Goal: Communication & Community: Participate in discussion

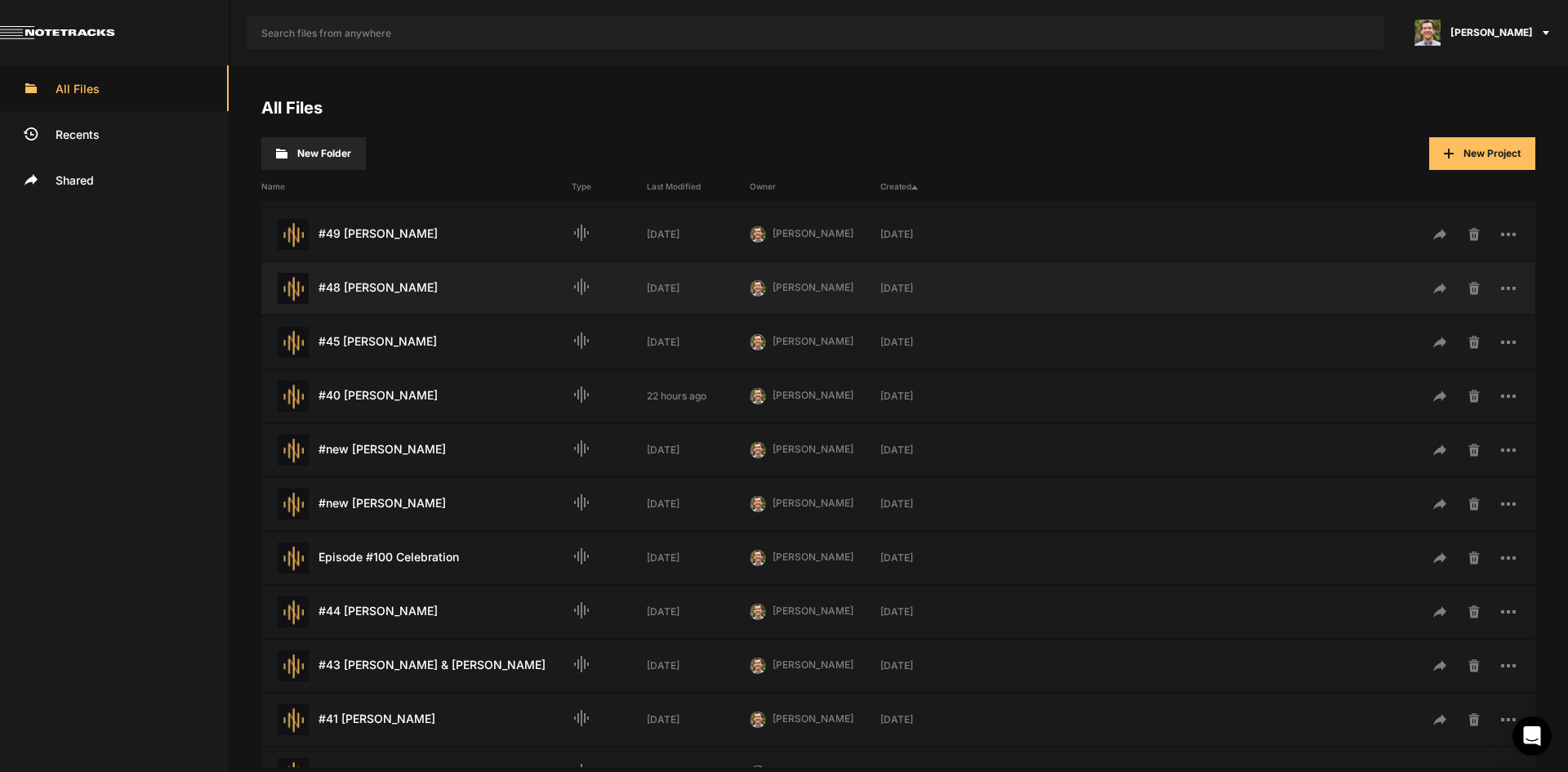
scroll to position [327, 0]
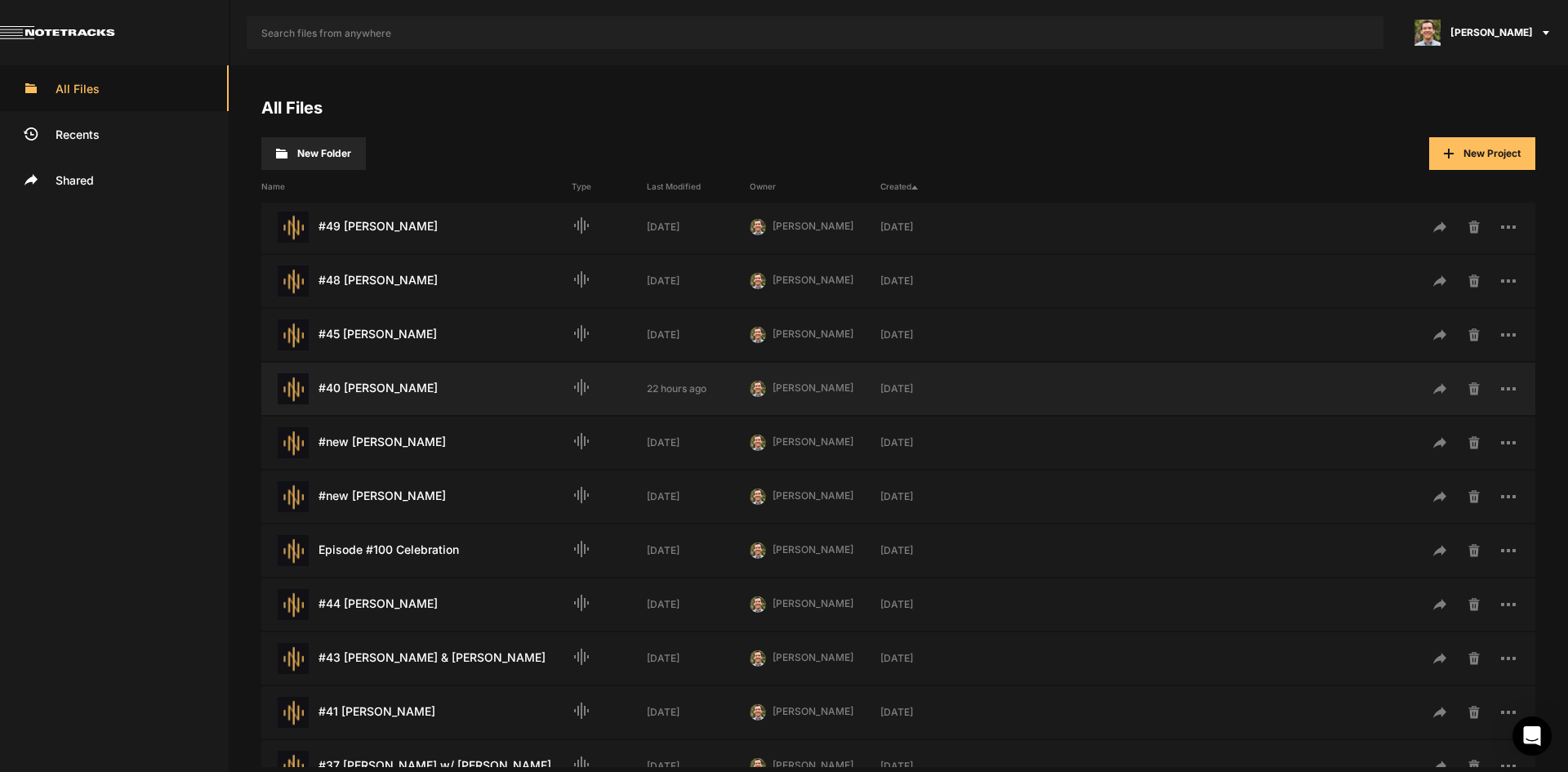
click at [432, 392] on div "#40 [PERSON_NAME] Last Modified: 22 hours ago" at bounding box center [416, 389] width 311 height 31
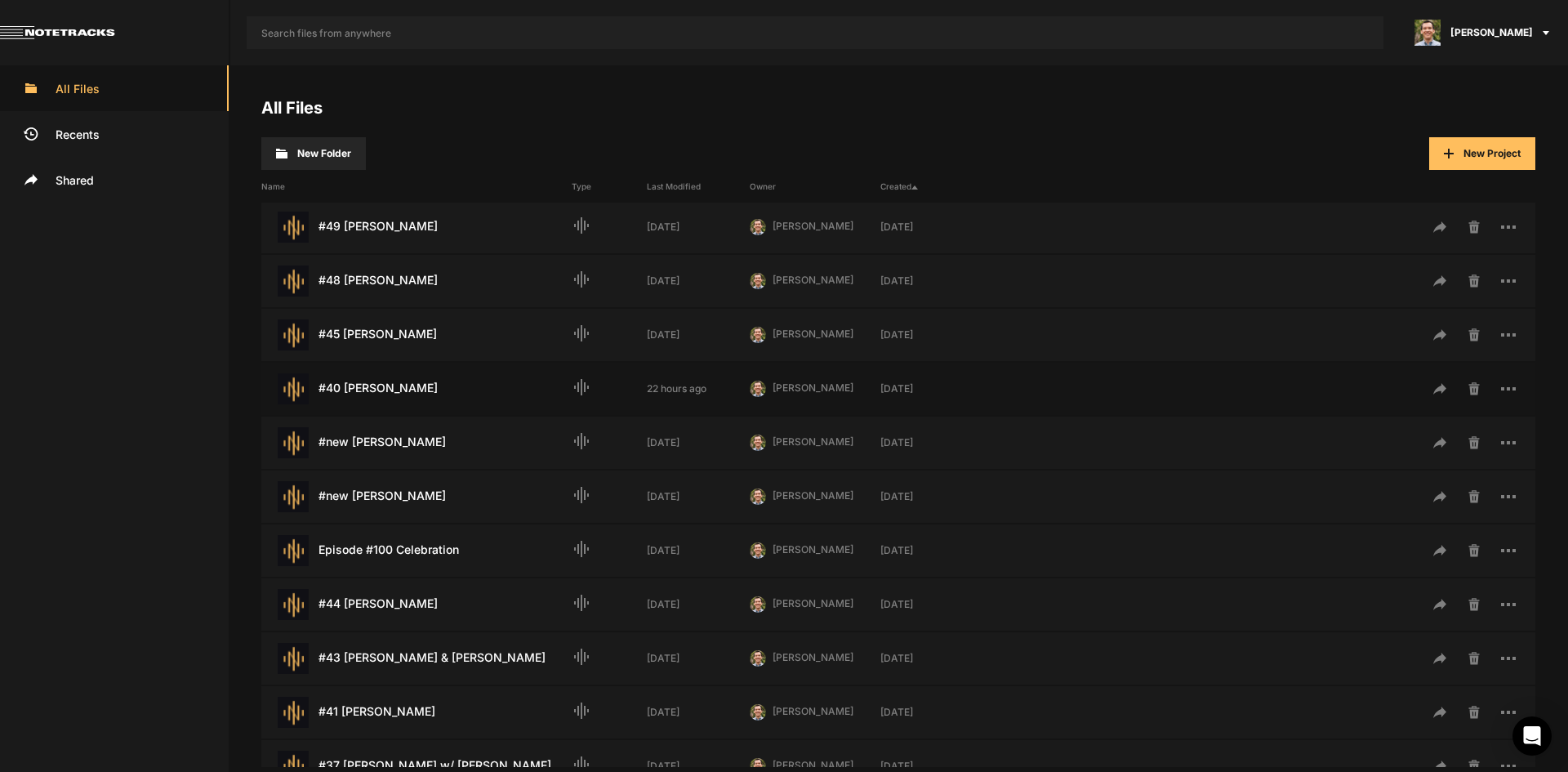
click at [432, 392] on div "#40 [PERSON_NAME] Last Modified: 22 hours ago" at bounding box center [416, 389] width 311 height 31
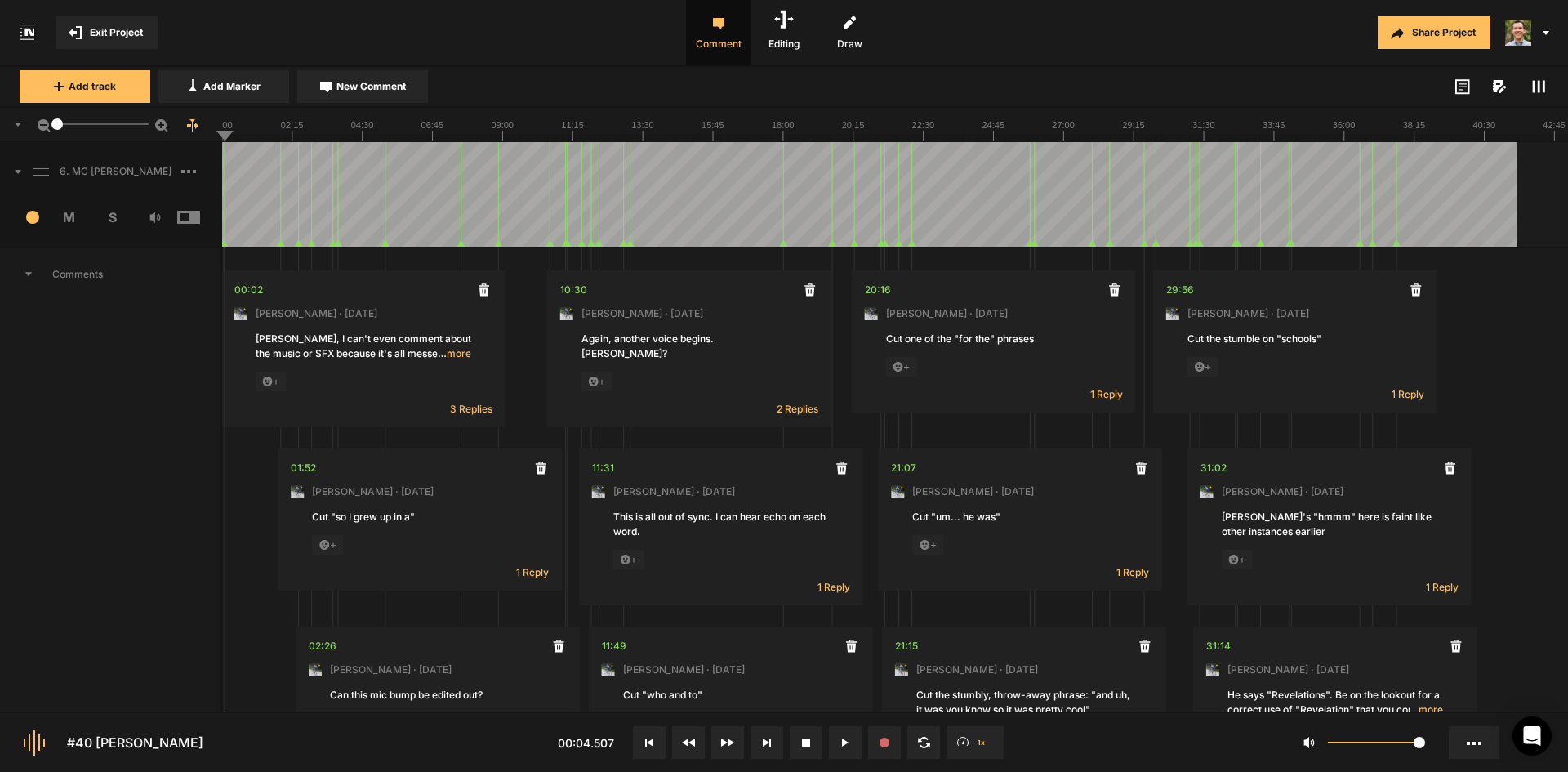
click at [106, 19] on button "Exit Project" at bounding box center [106, 32] width 102 height 32
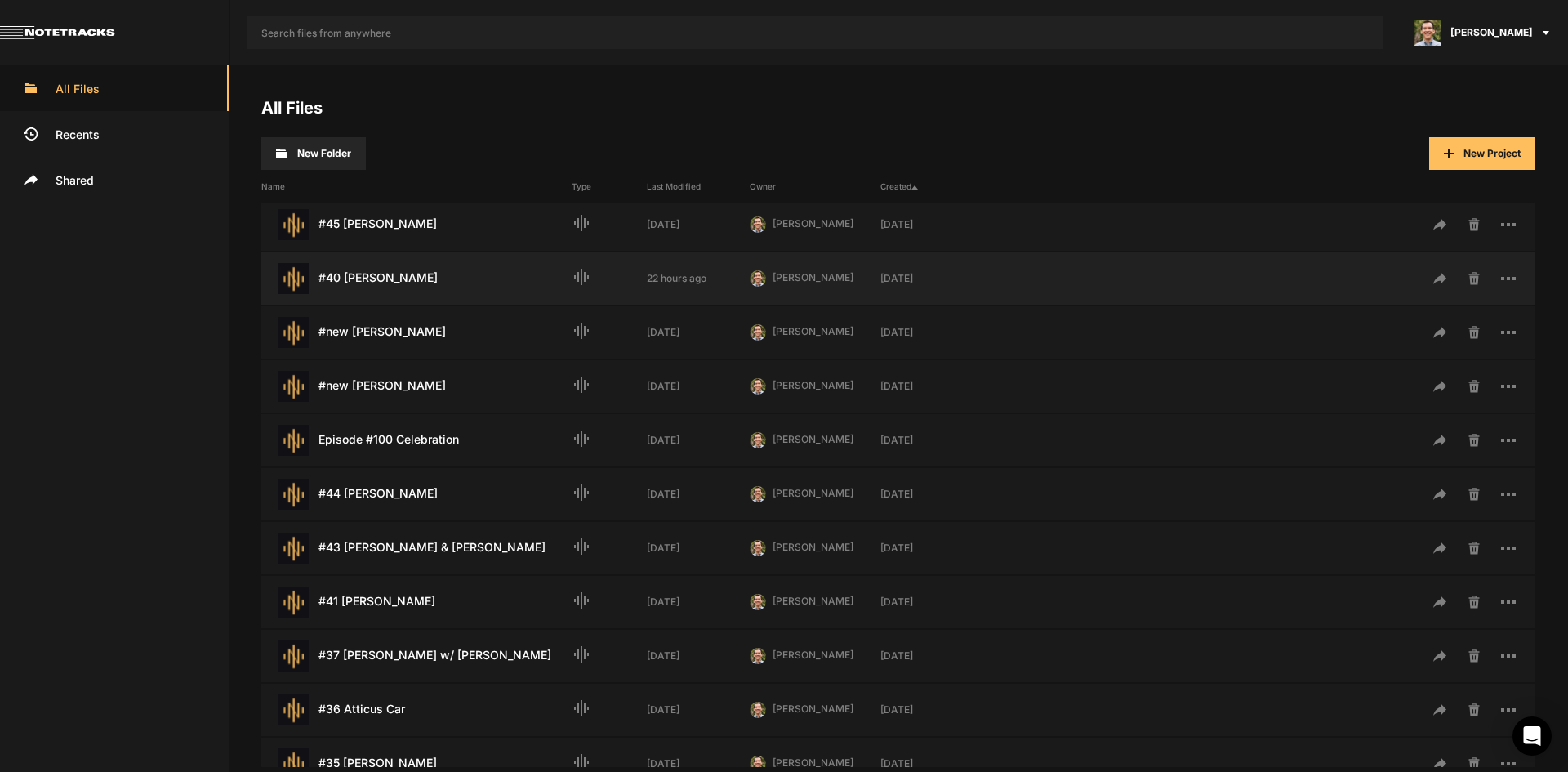
scroll to position [490, 0]
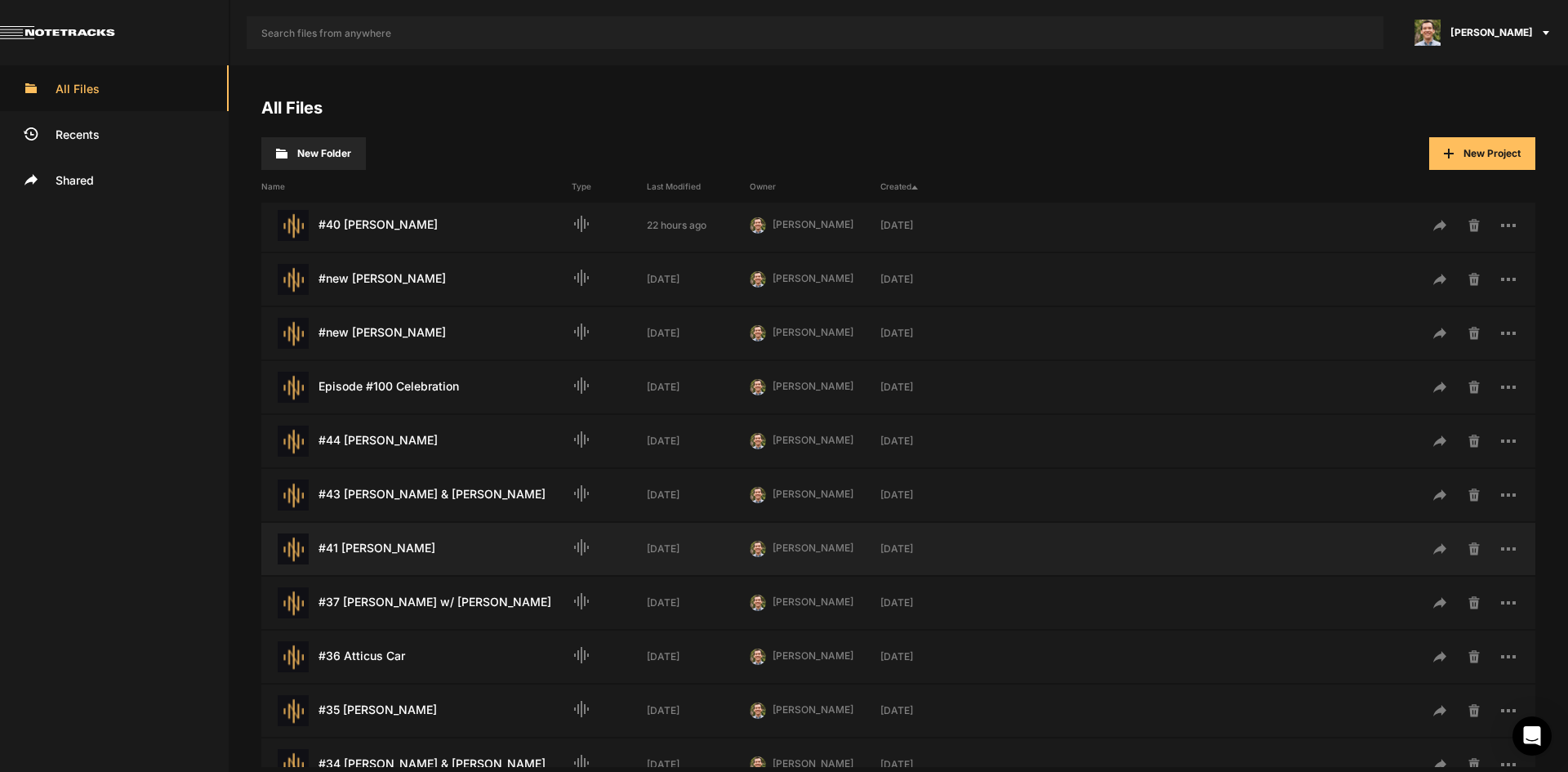
click at [410, 542] on div "#41 [PERSON_NAME] Last Modified: [DATE]" at bounding box center [416, 549] width 311 height 31
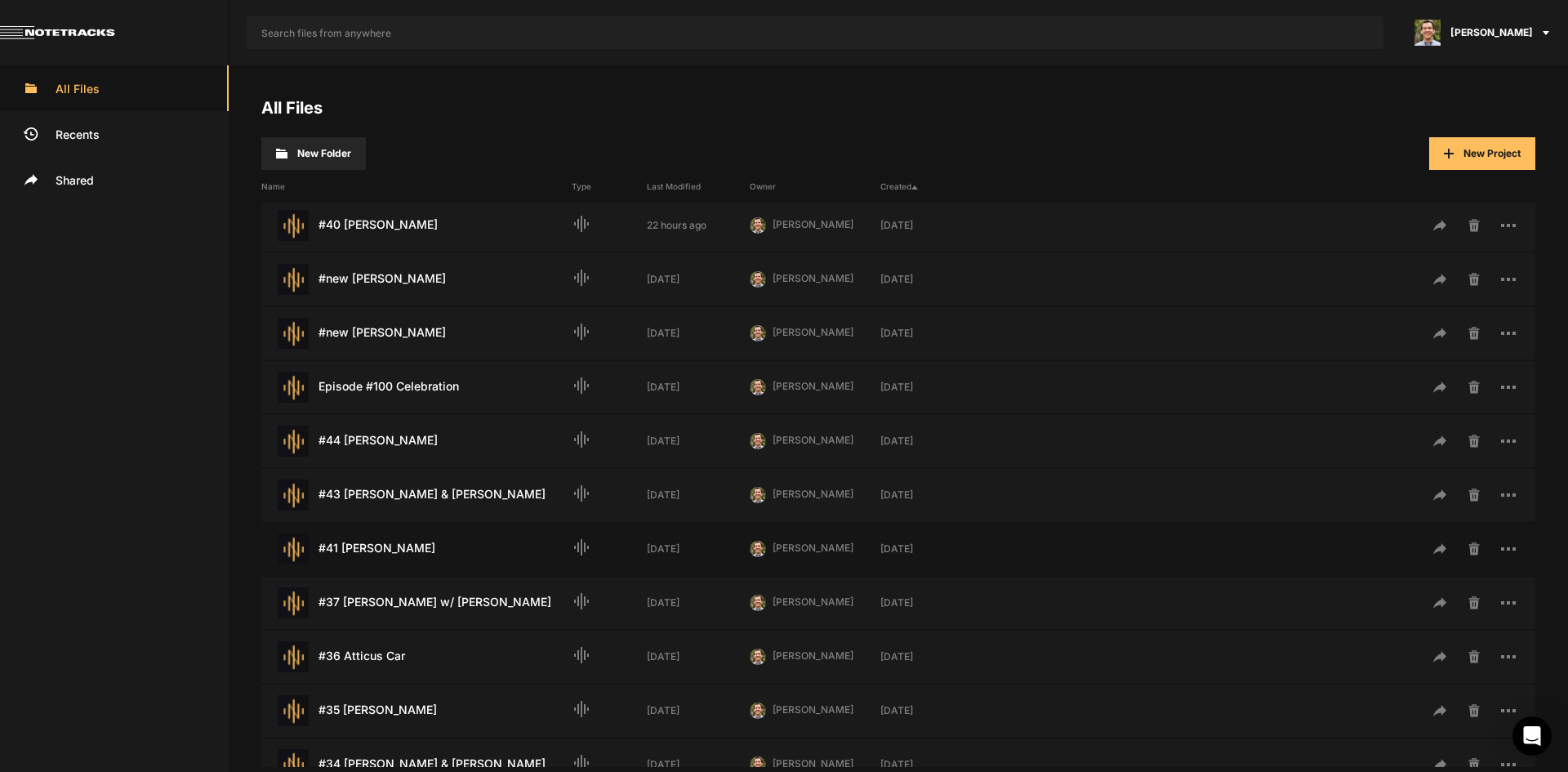
click at [411, 542] on div "#41 [PERSON_NAME] Last Modified: [DATE]" at bounding box center [416, 549] width 311 height 31
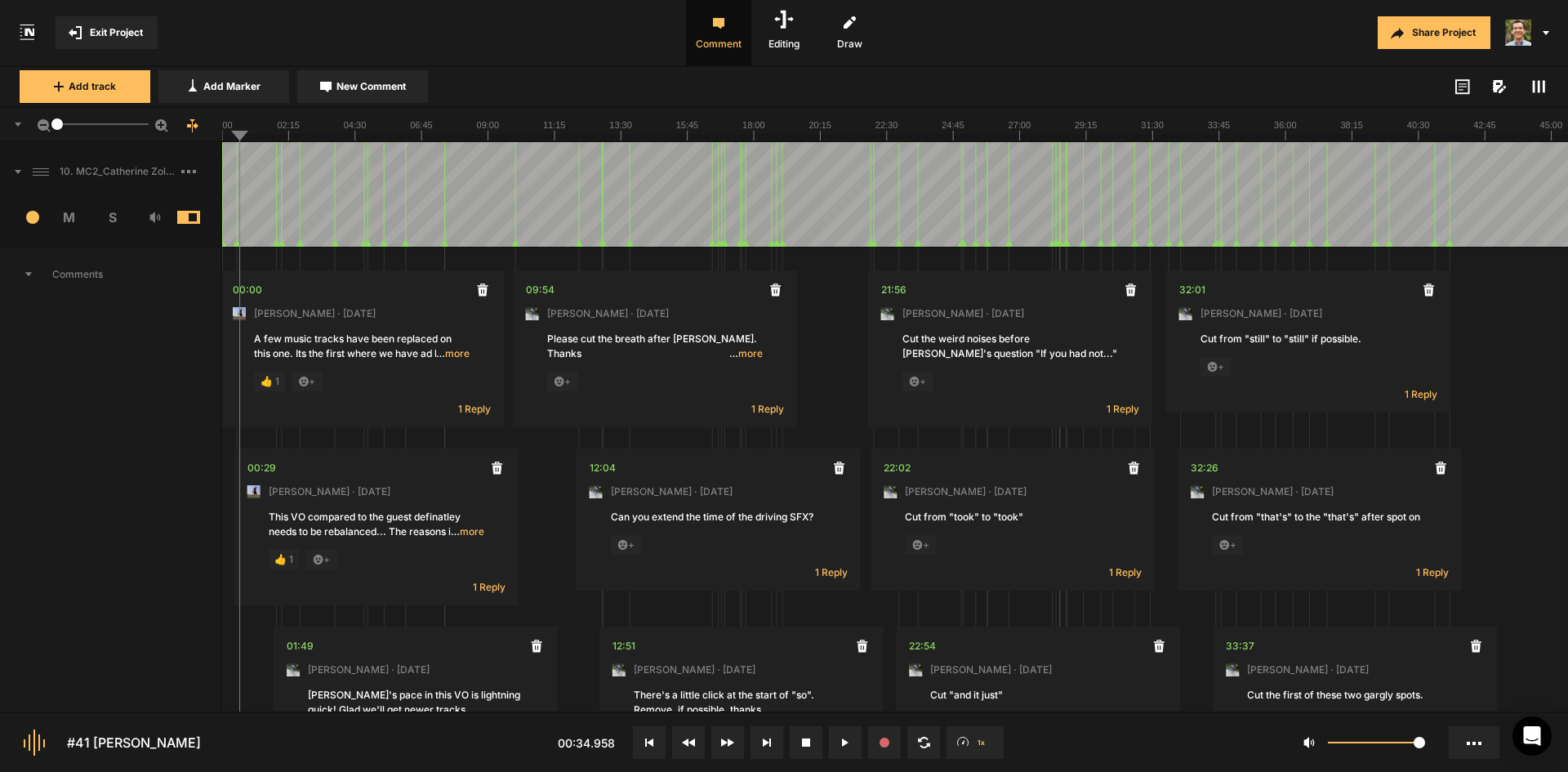
click at [227, 208] on div at bounding box center [895, 194] width 1346 height 105
click at [262, 202] on div at bounding box center [895, 194] width 1346 height 105
click at [244, 193] on div at bounding box center [895, 194] width 1346 height 105
click at [226, 194] on div at bounding box center [895, 194] width 1346 height 105
click at [340, 87] on span "New Comment" at bounding box center [372, 86] width 70 height 14
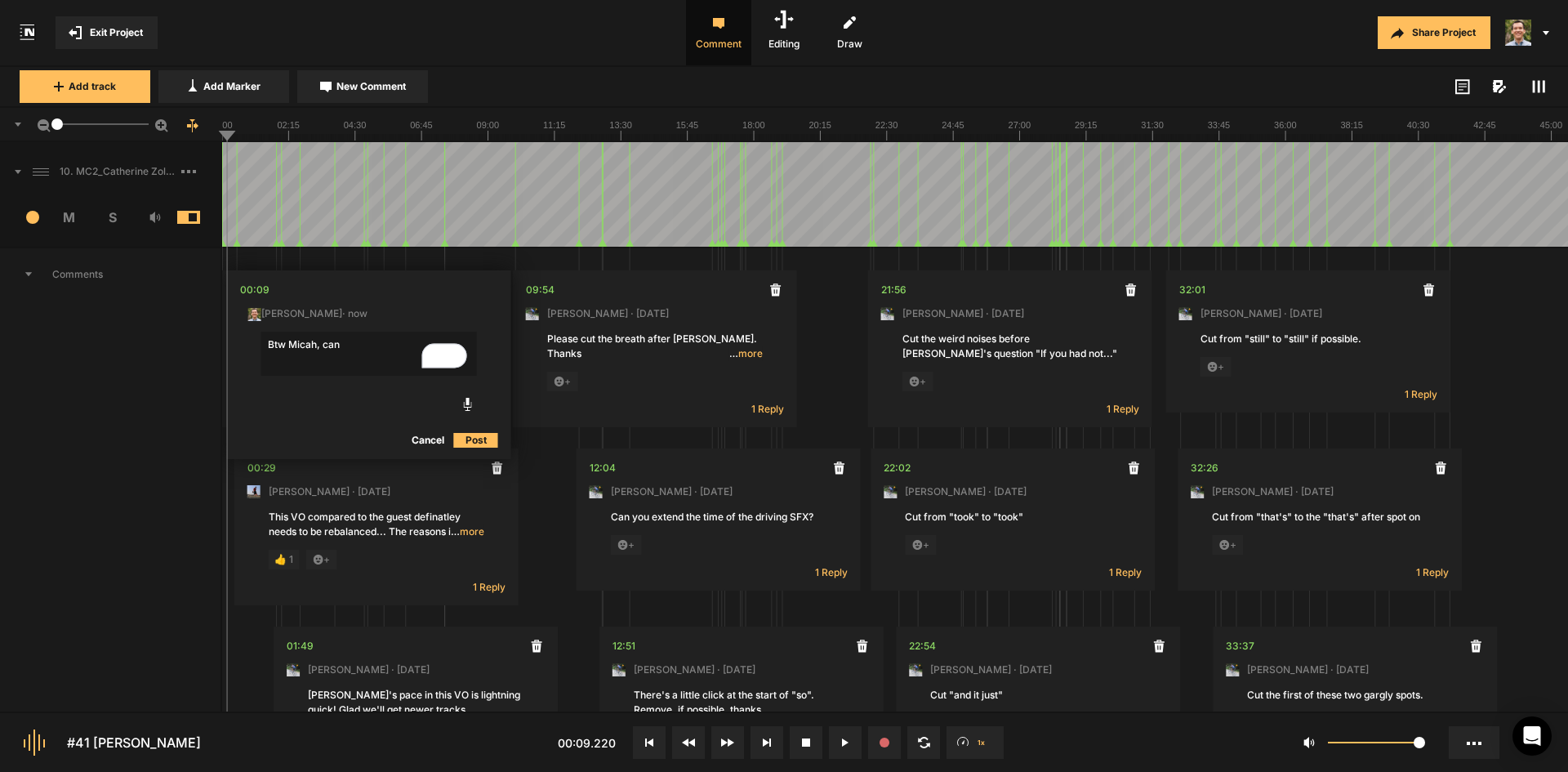
type textarea "Btw Micah, can"
click at [431, 437] on button "Cancel" at bounding box center [427, 440] width 52 height 20
click at [460, 357] on span "… more" at bounding box center [453, 353] width 33 height 14
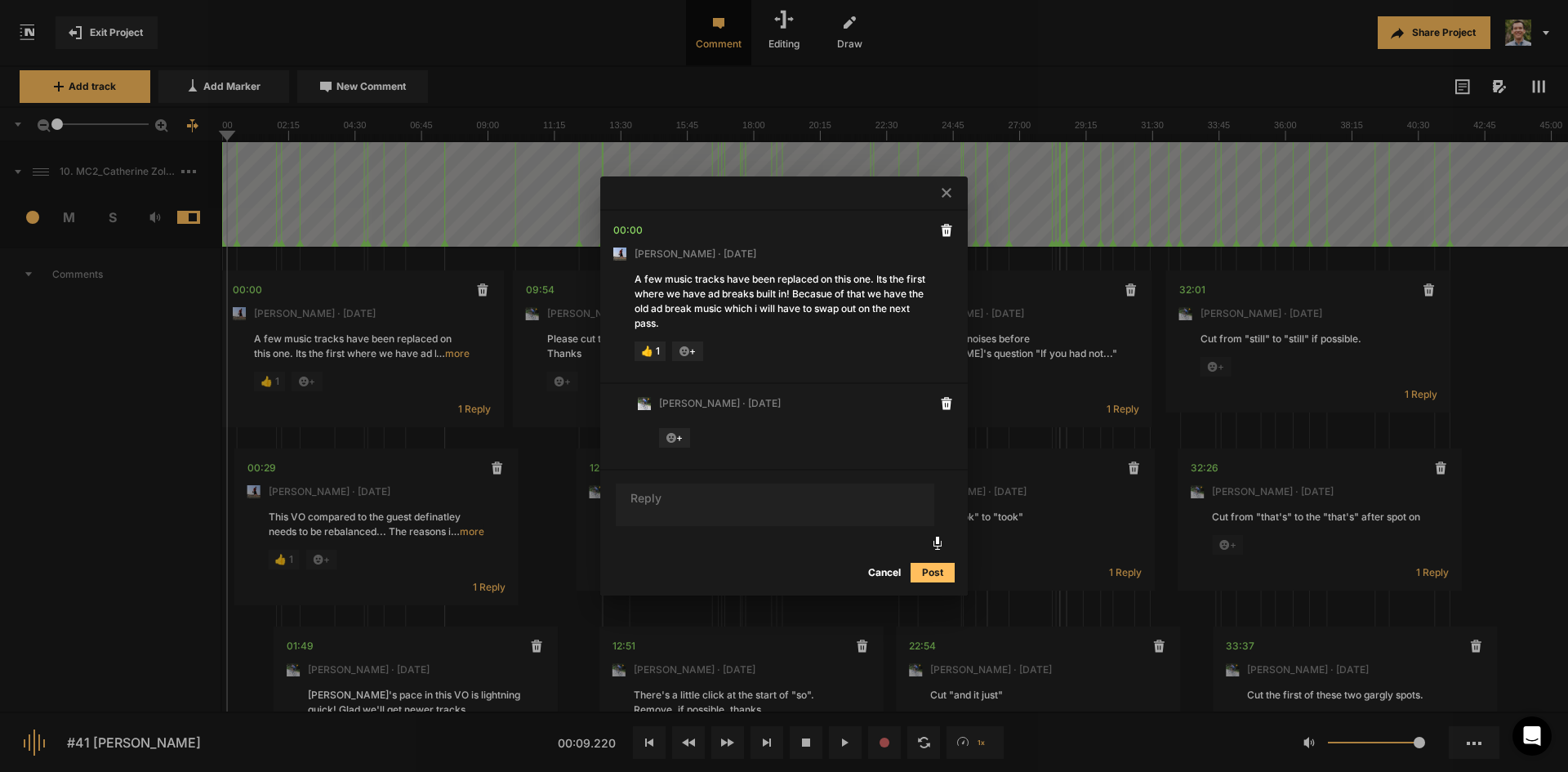
click at [891, 574] on button "Cancel" at bounding box center [884, 572] width 52 height 20
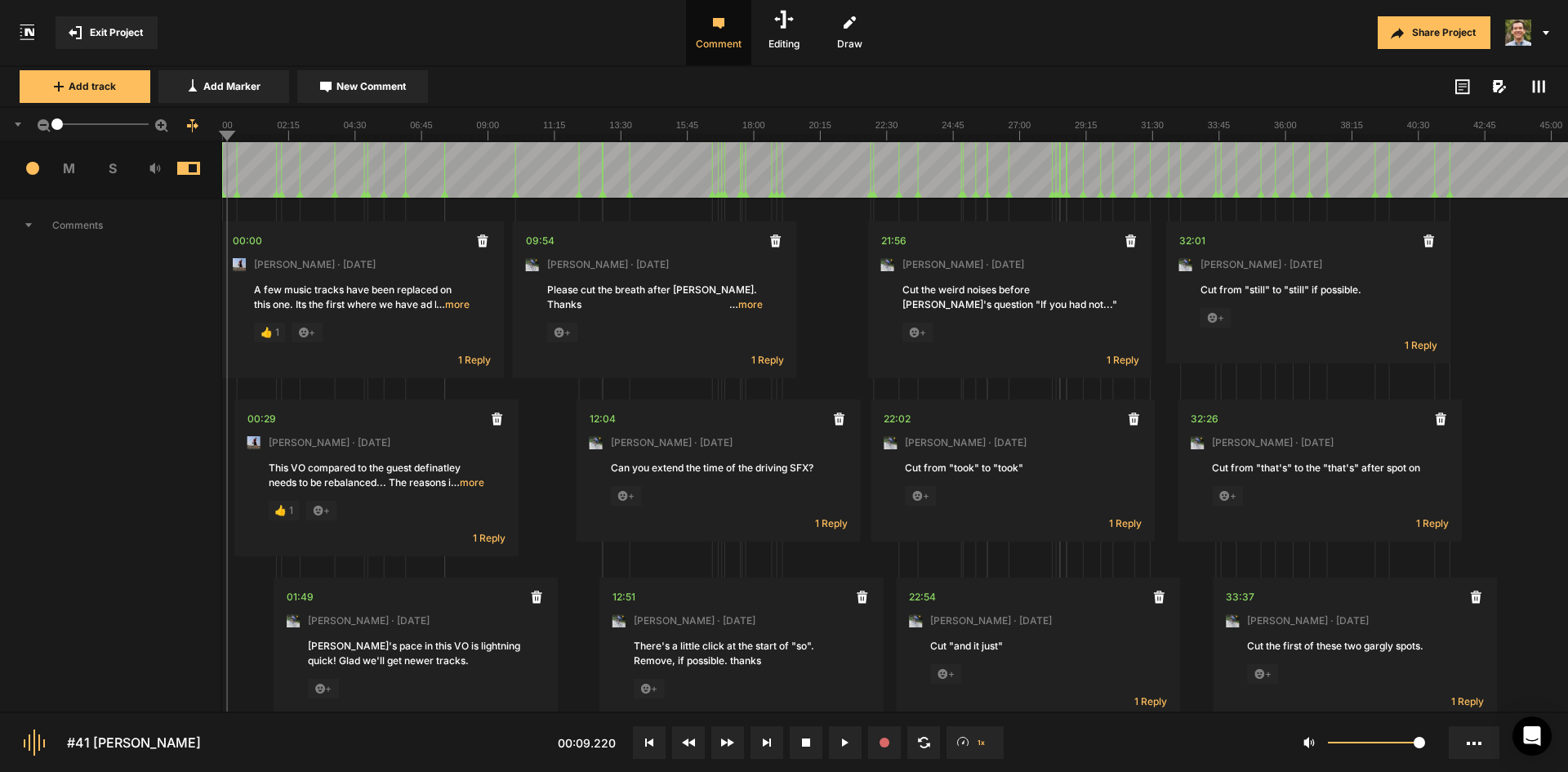
scroll to position [163, 0]
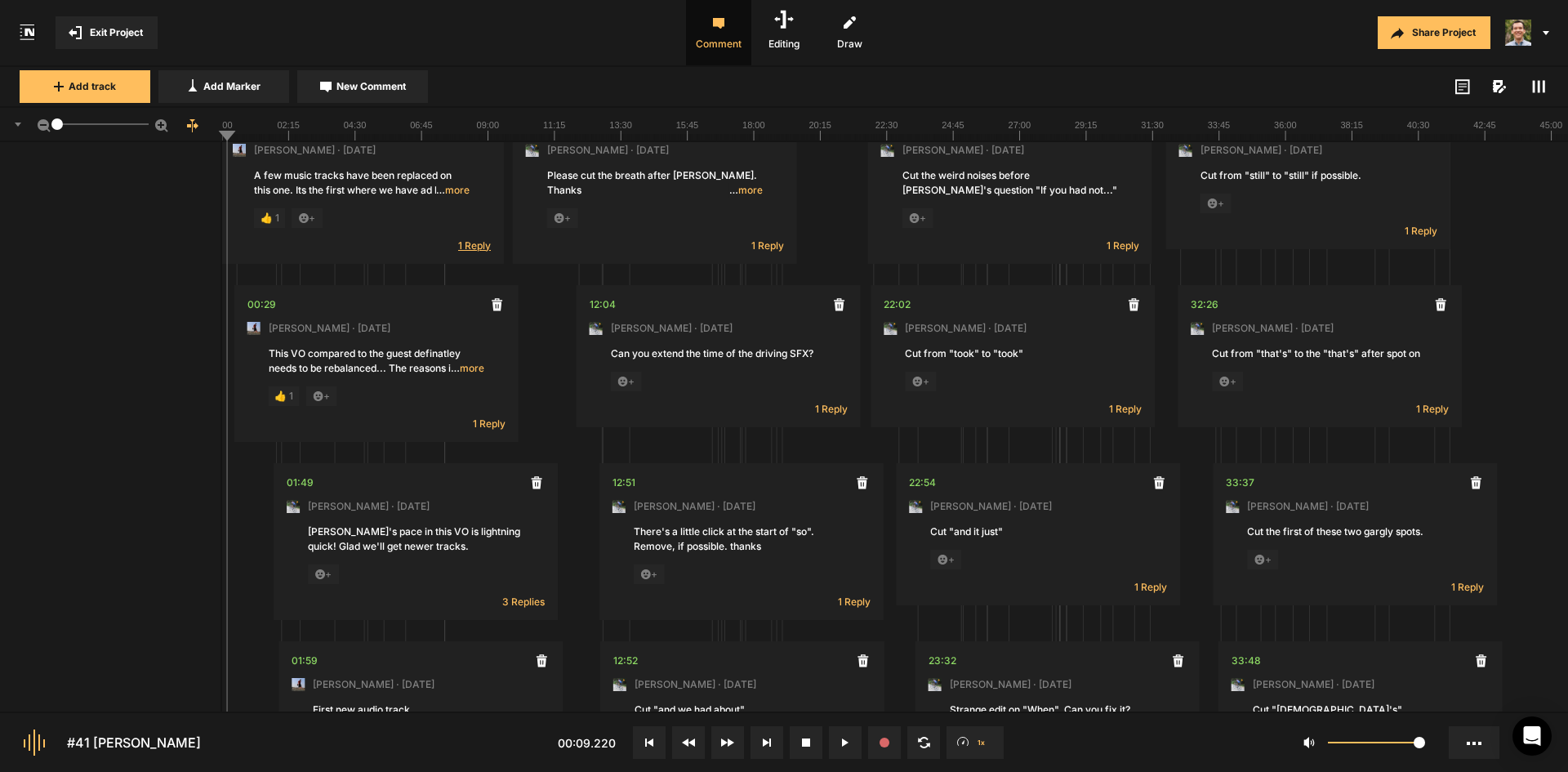
click at [482, 246] on span "1 Reply" at bounding box center [475, 245] width 32 height 14
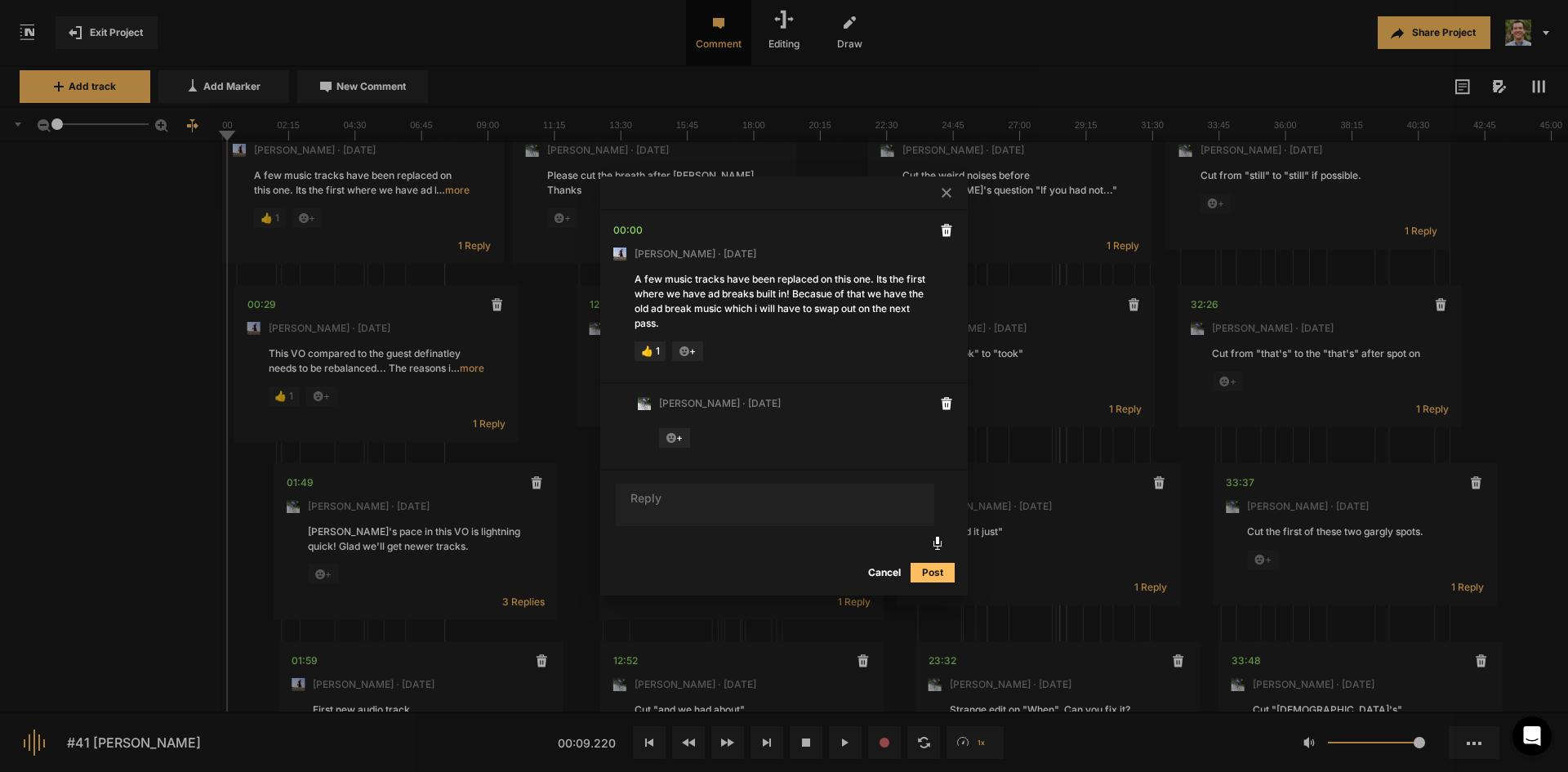
click at [878, 563] on button "Cancel" at bounding box center [884, 572] width 52 height 20
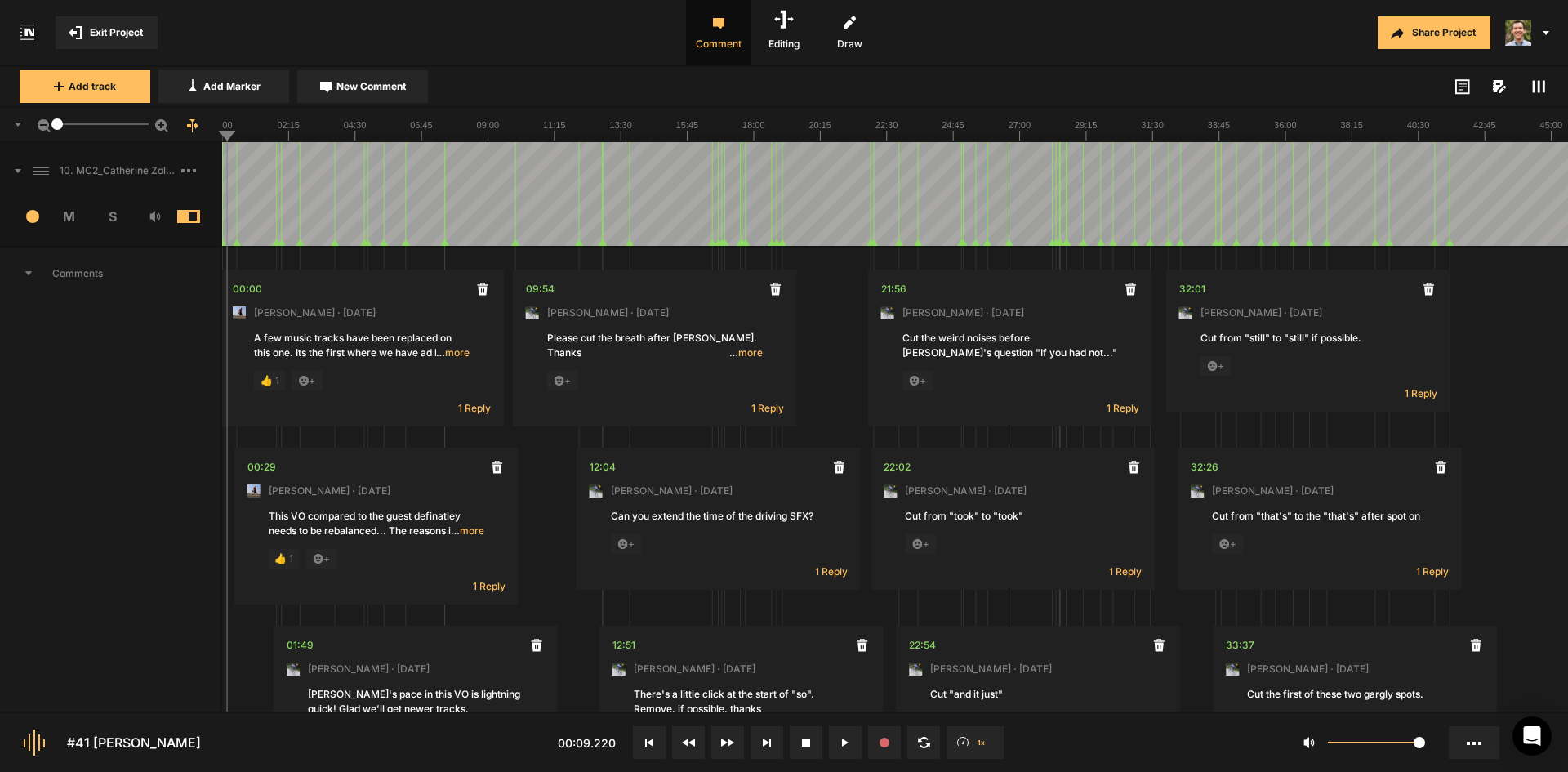
scroll to position [0, 0]
click at [372, 83] on span "New Comment" at bounding box center [372, 86] width 70 height 14
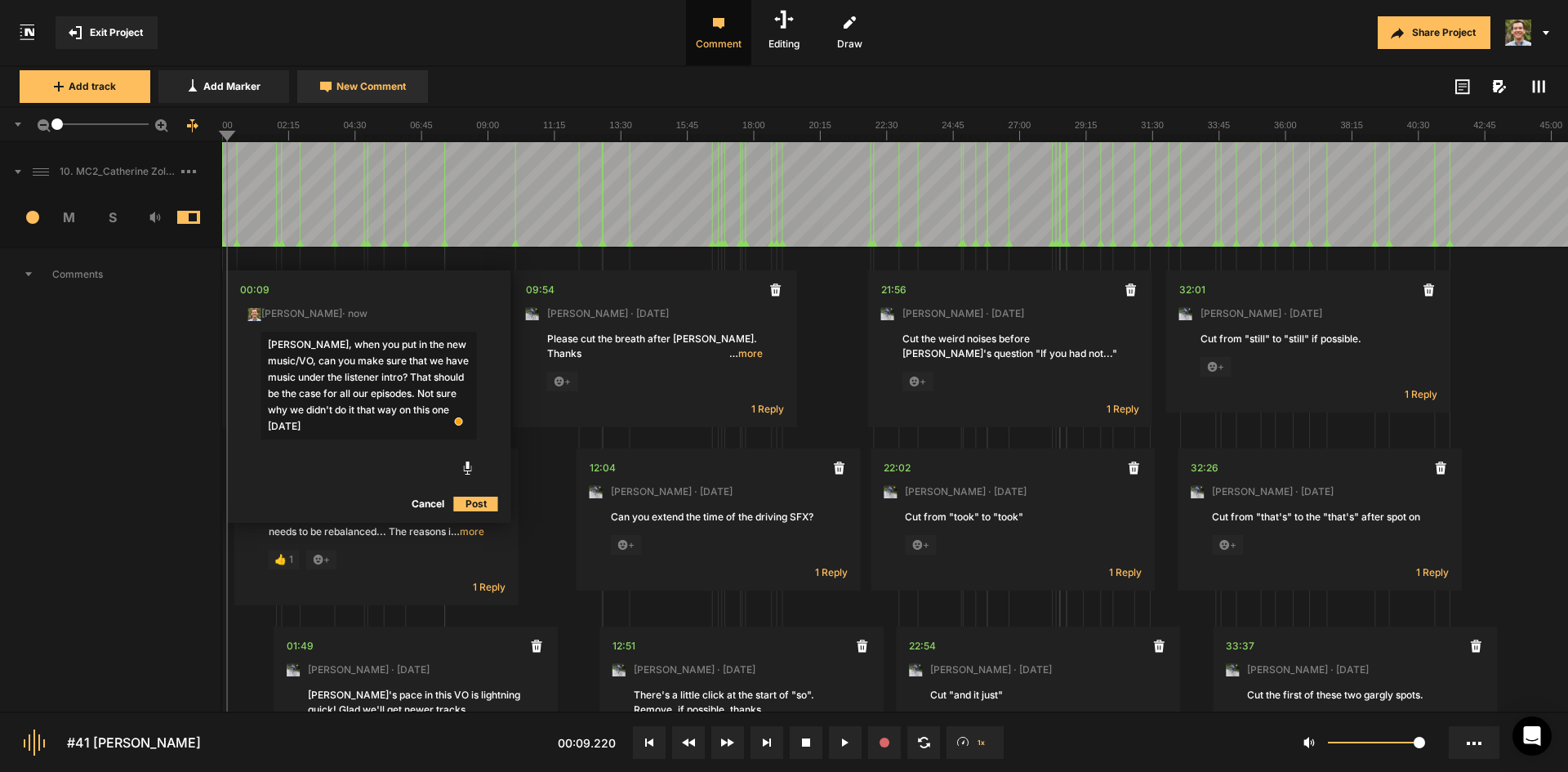
type textarea "[PERSON_NAME], when you put in the new music/VO, can you make sure that we have…"
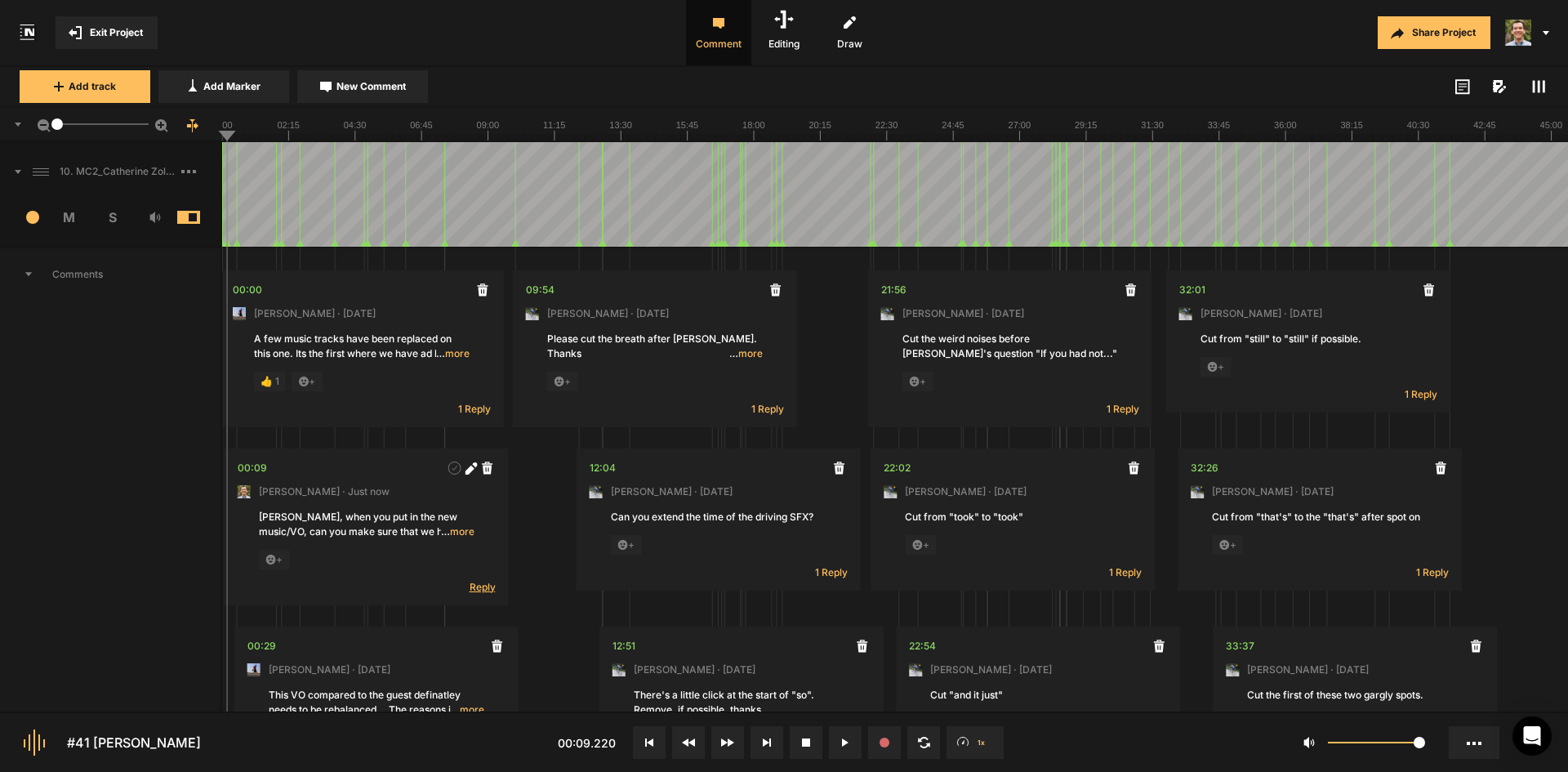
click at [484, 588] on span "Reply" at bounding box center [482, 587] width 26 height 14
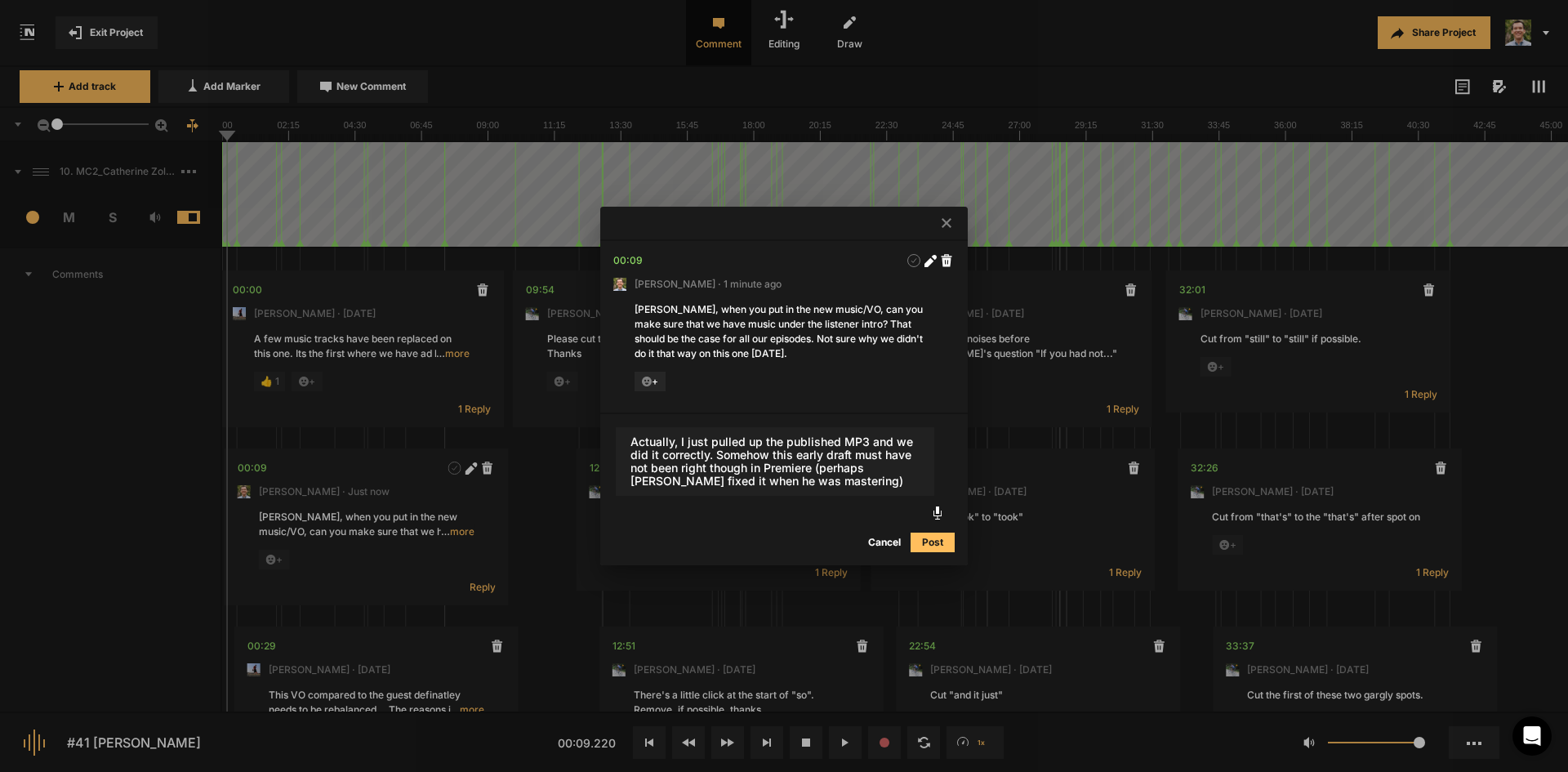
type textarea "Actually, I just pulled up the published MP3 and we did it correctly. Somehow t…"
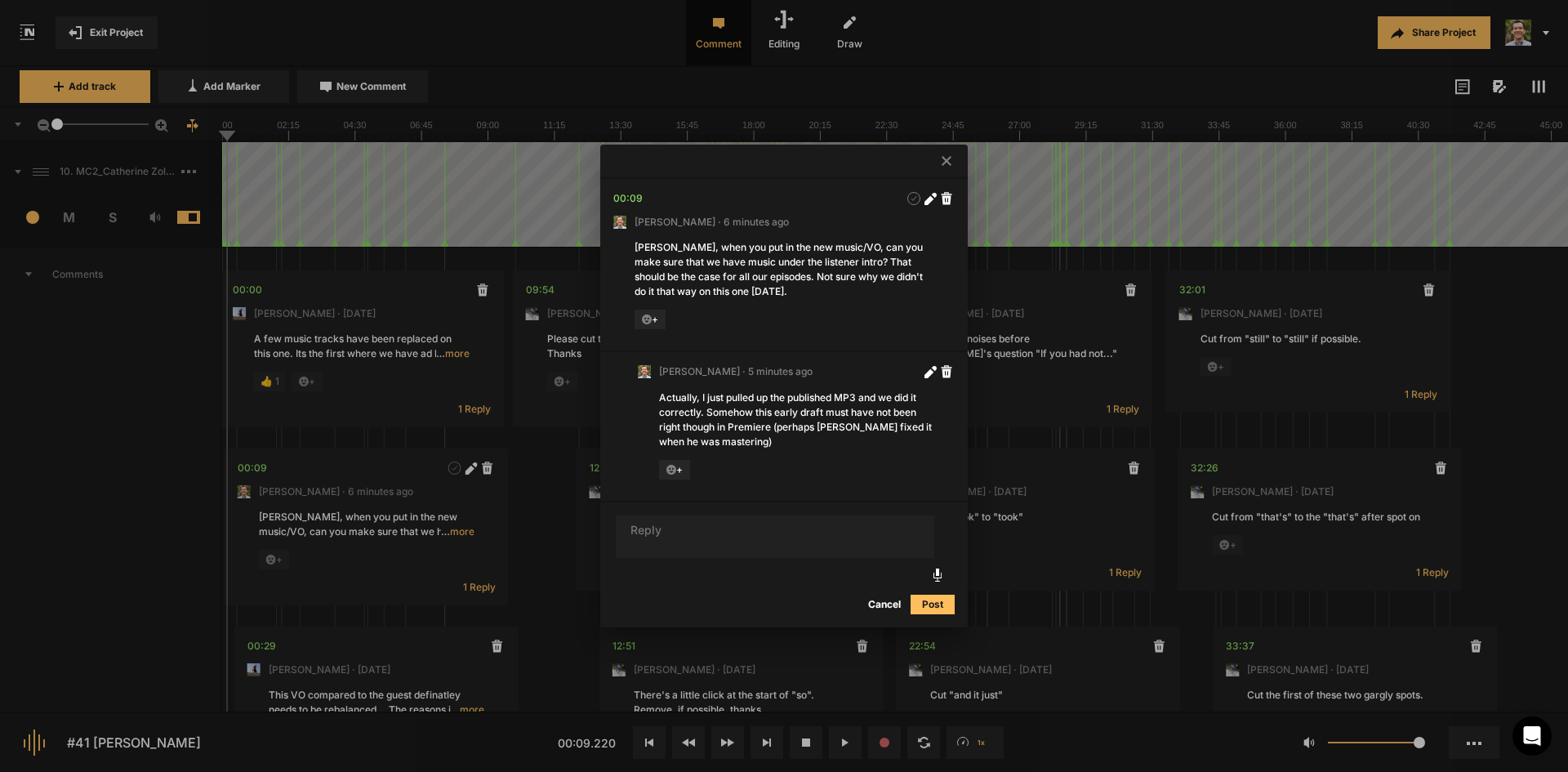
click at [894, 604] on button "Cancel" at bounding box center [884, 604] width 52 height 20
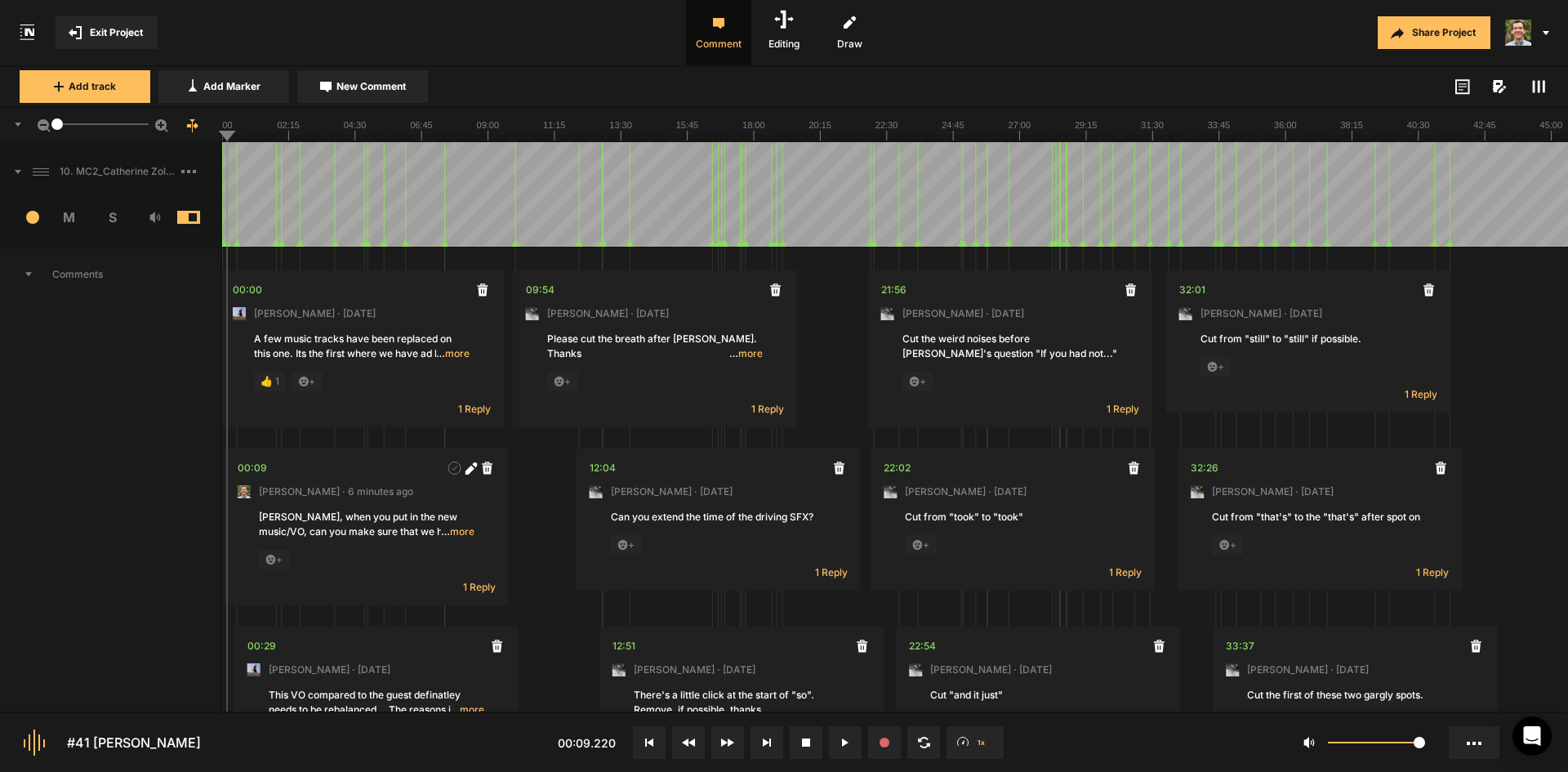
click at [296, 134] on line at bounding box center [296, 137] width 0 height 7
click at [357, 137] on line at bounding box center [357, 137] width 0 height 7
click at [841, 740] on button at bounding box center [845, 742] width 32 height 32
click at [1251, 53] on div "Share Project" at bounding box center [1241, 32] width 653 height 66
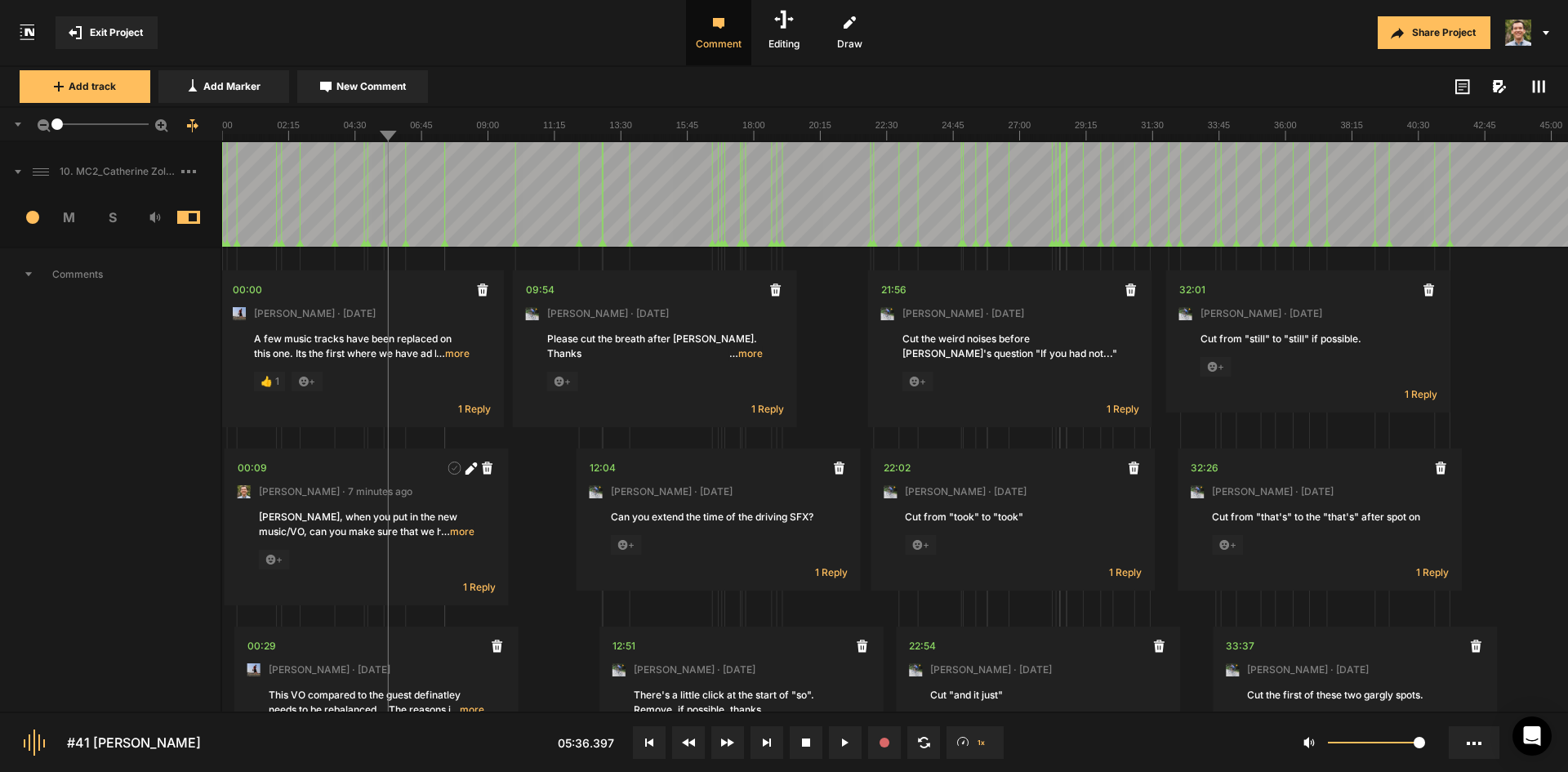
click at [422, 134] on line at bounding box center [422, 137] width 0 height 7
click at [475, 135] on line at bounding box center [475, 137] width 0 height 7
click at [465, 137] on line at bounding box center [465, 137] width 0 height 7
click at [462, 140] on line at bounding box center [462, 137] width 0 height 7
click at [457, 139] on line at bounding box center [457, 137] width 0 height 7
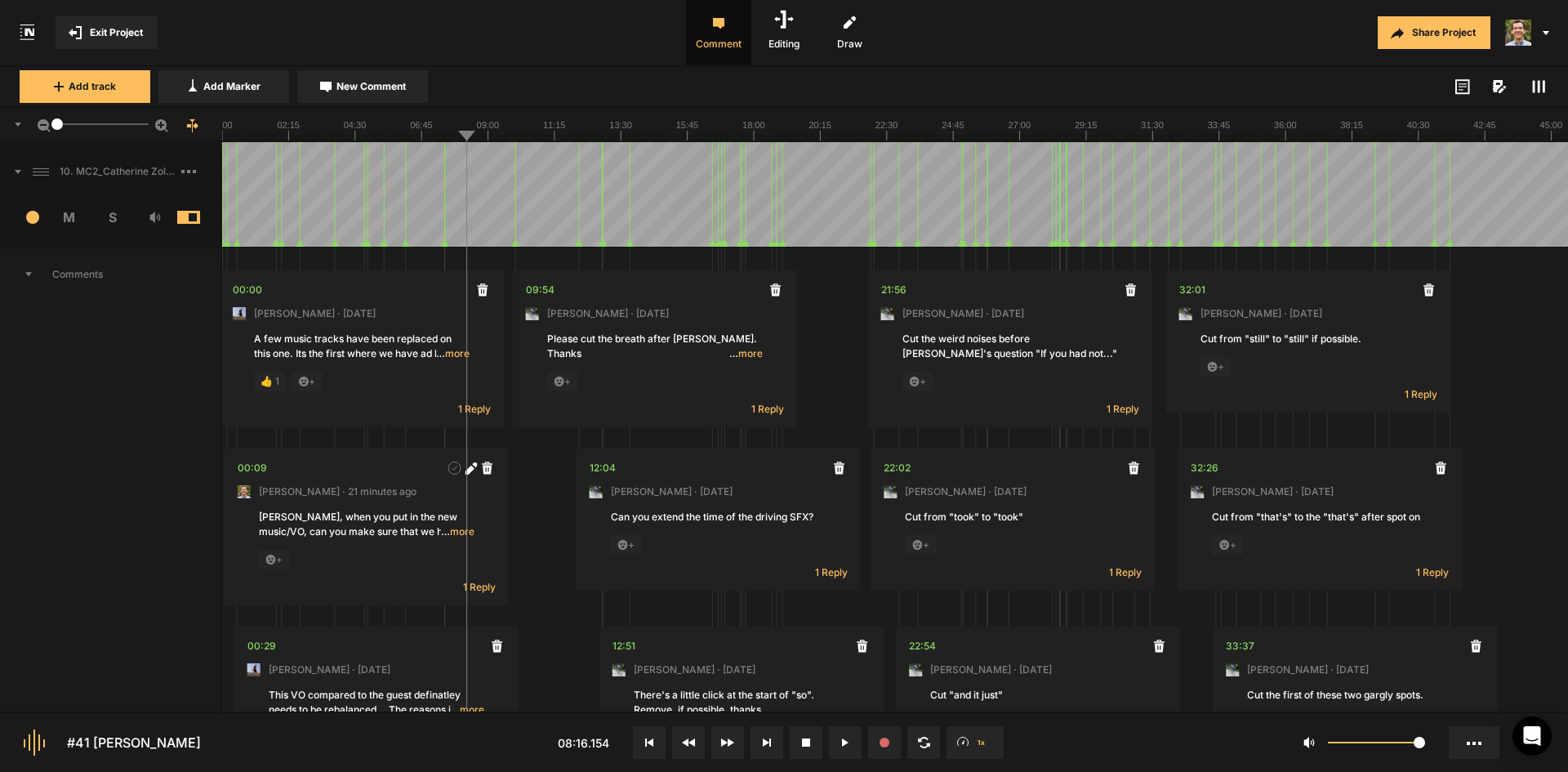
click at [628, 139] on line at bounding box center [628, 137] width 0 height 7
click at [617, 138] on line at bounding box center [617, 137] width 0 height 7
click at [611, 137] on line at bounding box center [611, 137] width 0 height 7
click at [1001, 47] on div "Share Project" at bounding box center [1241, 32] width 653 height 66
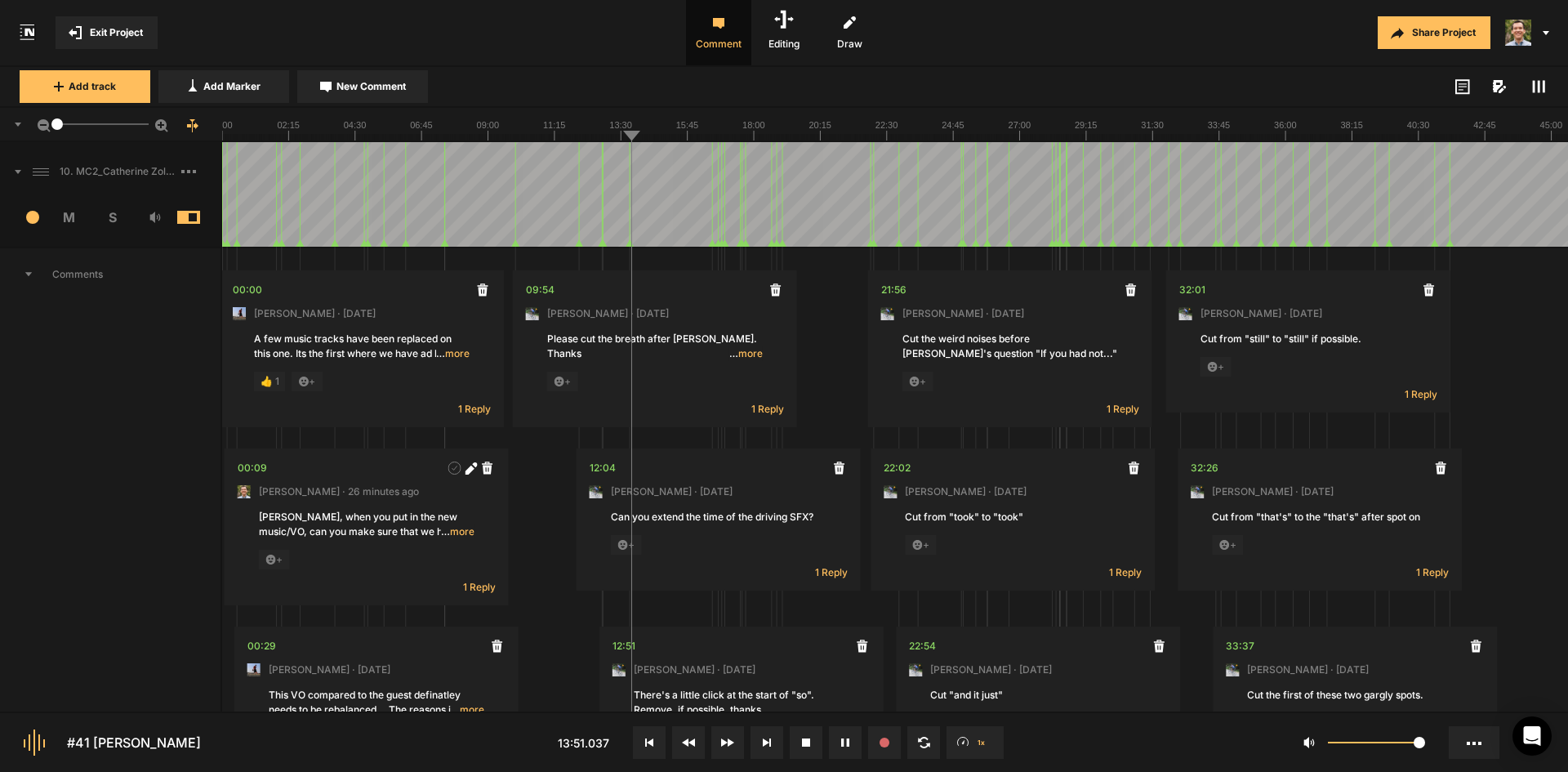
click at [636, 178] on div at bounding box center [895, 194] width 1346 height 105
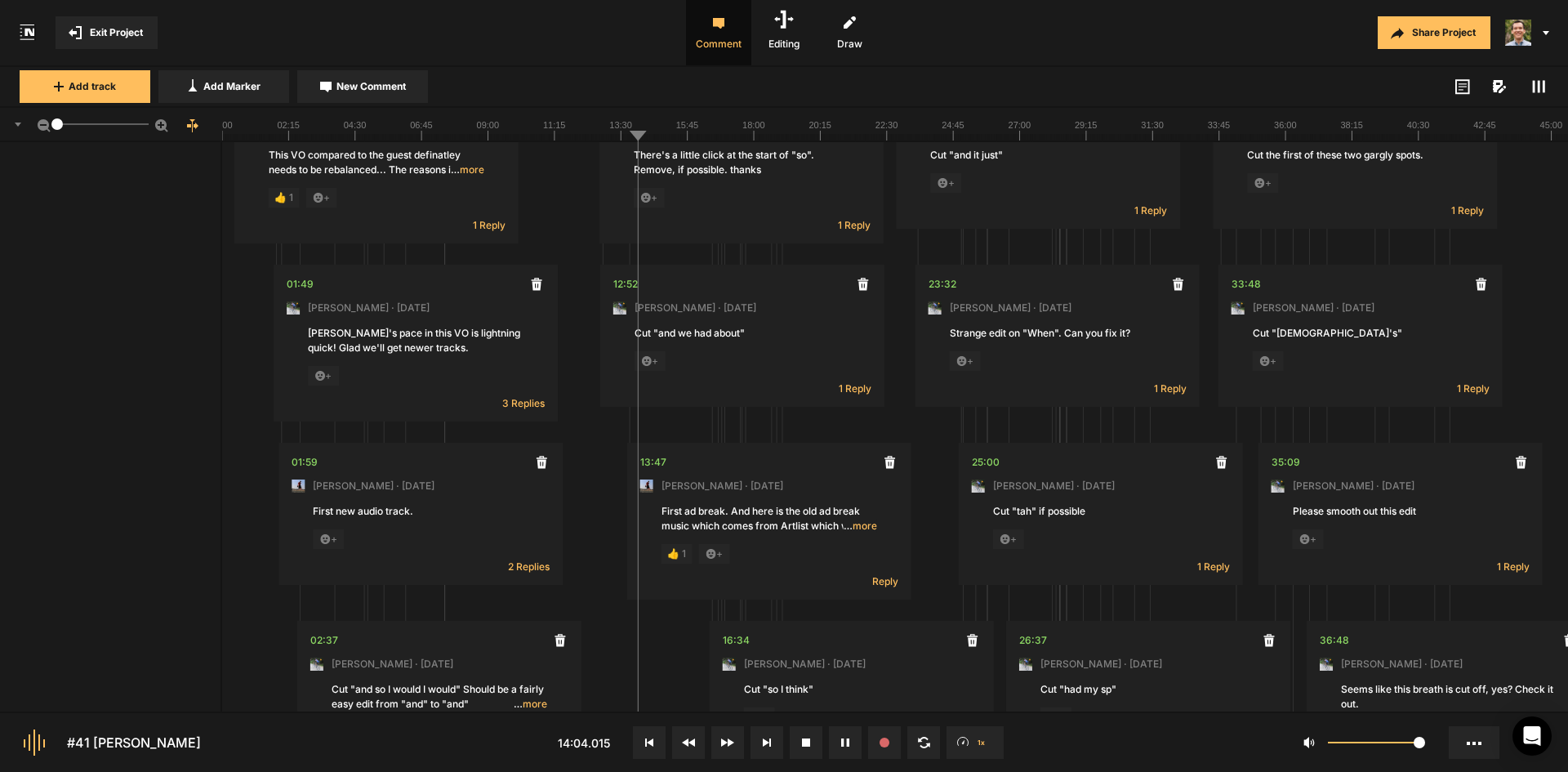
scroll to position [572, 0]
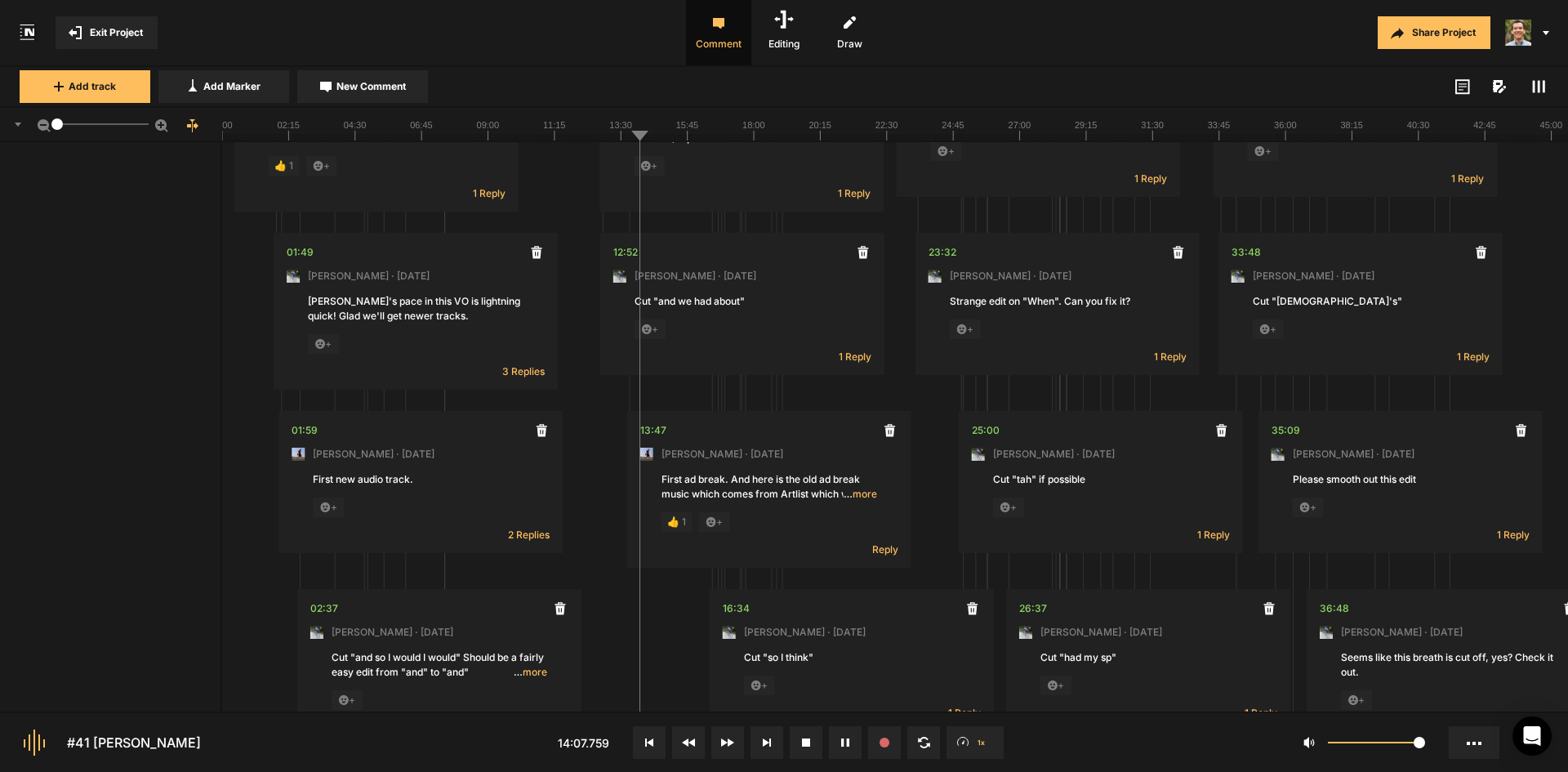
click at [865, 490] on span "… more" at bounding box center [860, 494] width 33 height 14
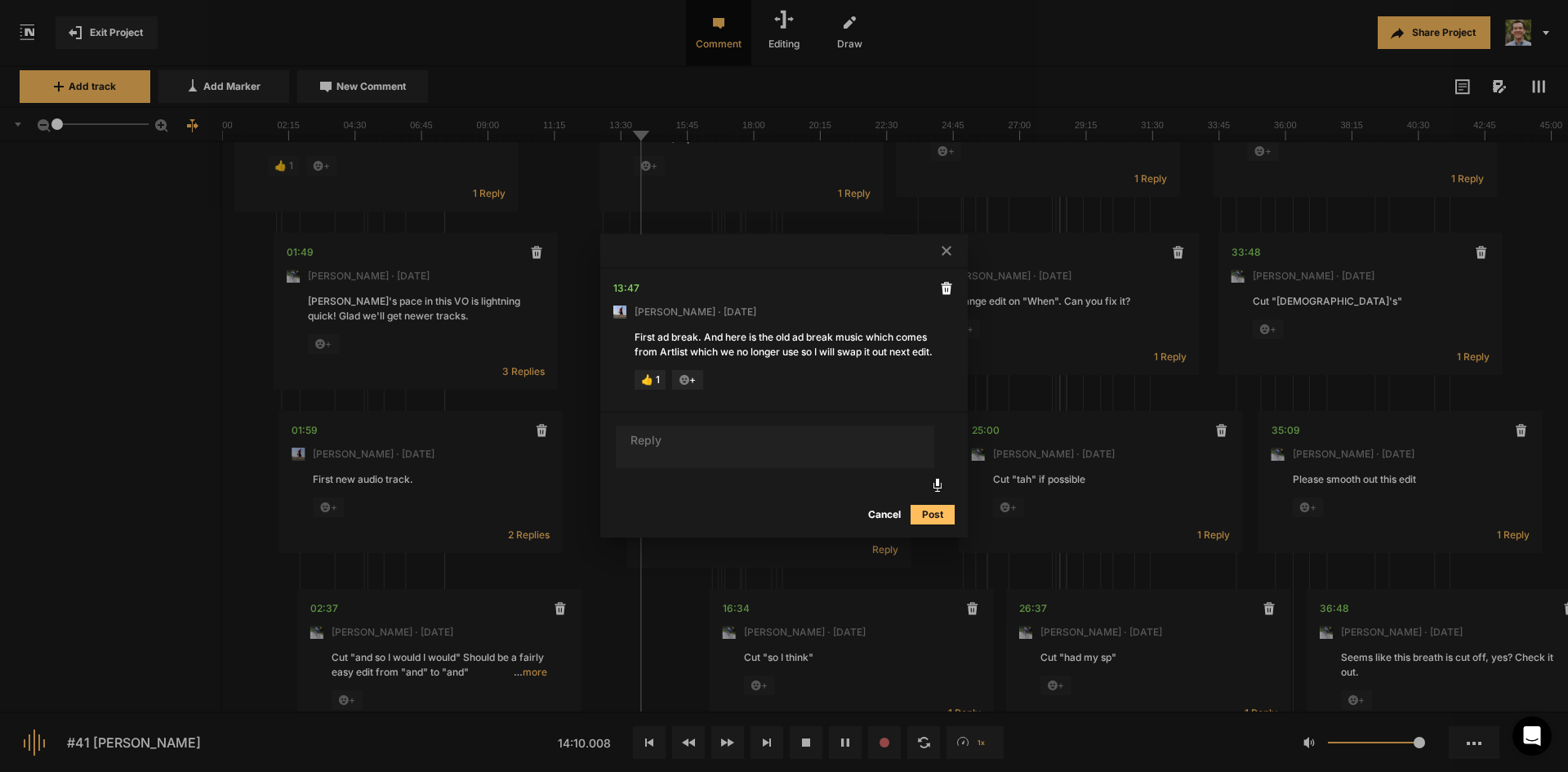
click at [928, 522] on button "Post" at bounding box center [932, 514] width 44 height 20
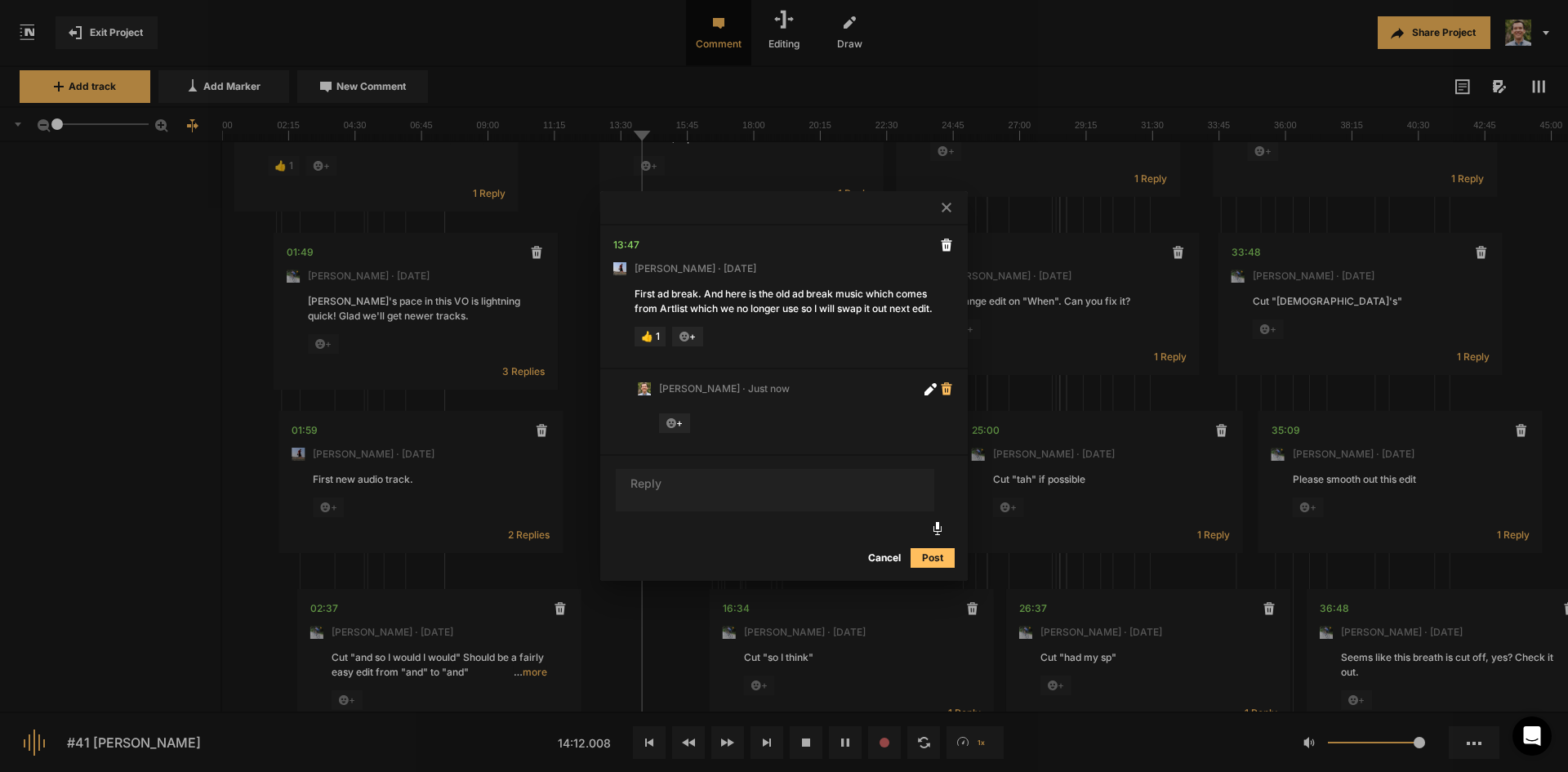
click at [944, 395] on icon at bounding box center [947, 388] width 10 height 12
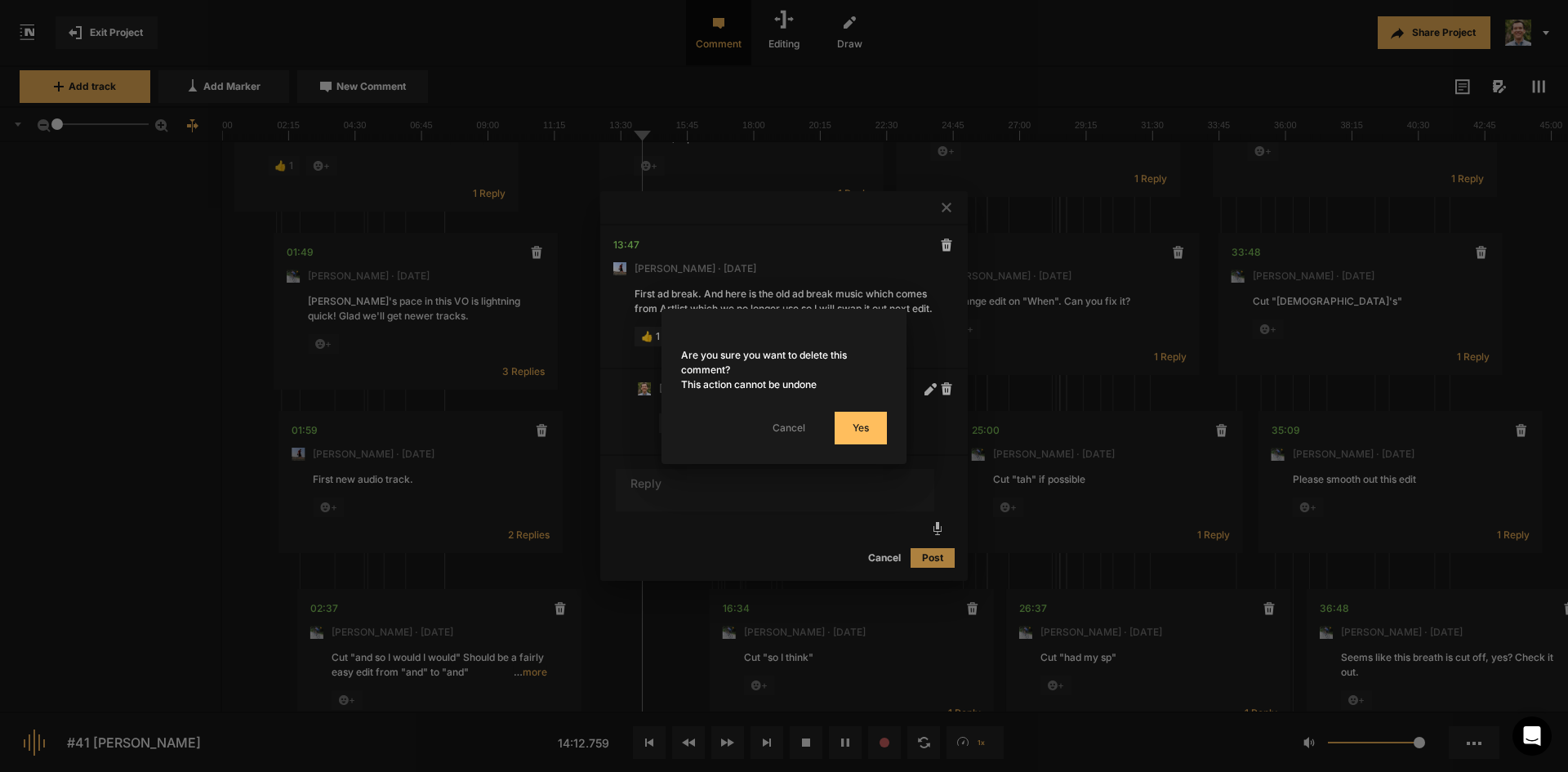
click at [867, 420] on button "Yes" at bounding box center [860, 428] width 52 height 32
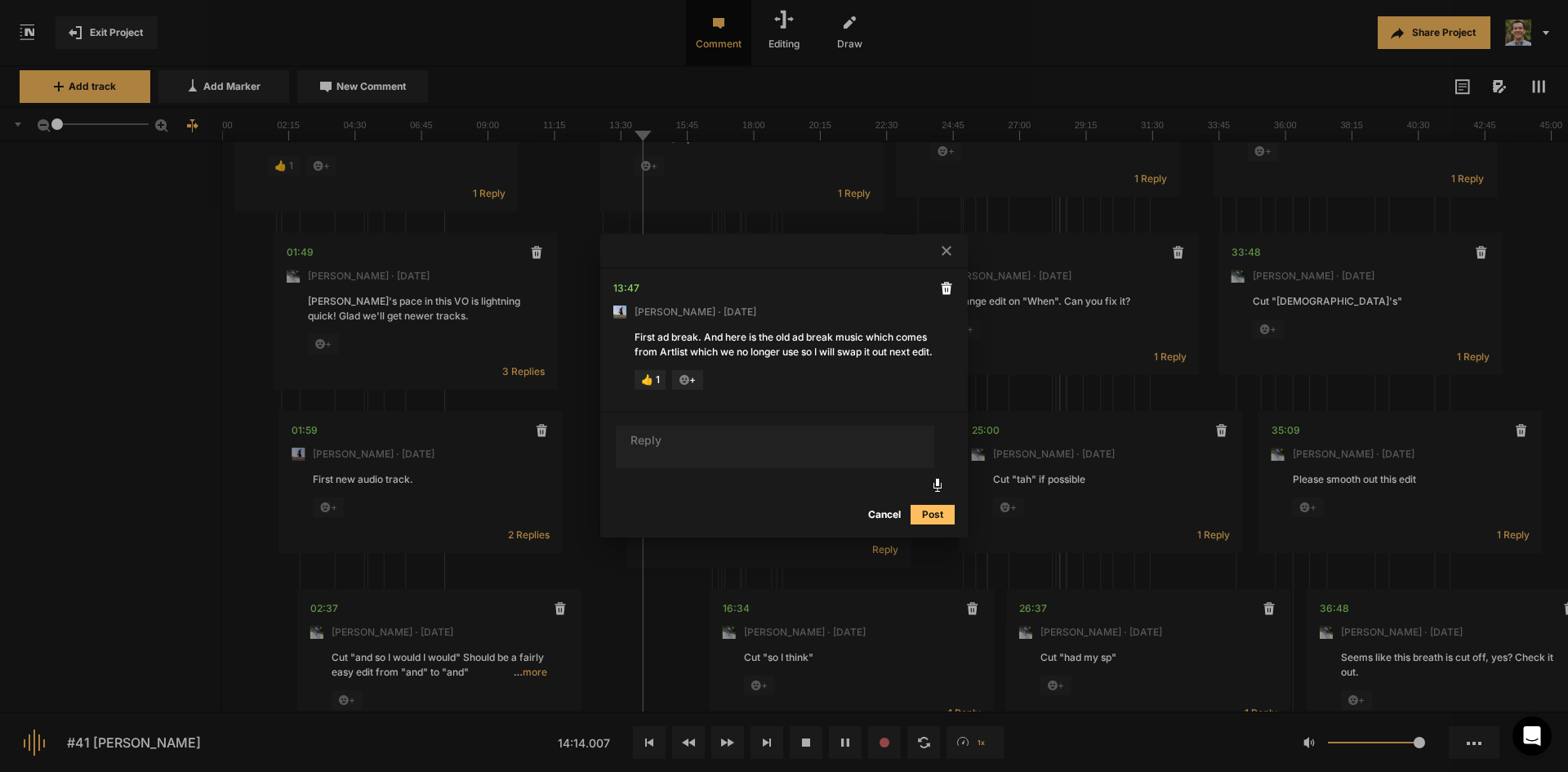
click at [662, 577] on div at bounding box center [784, 386] width 1568 height 772
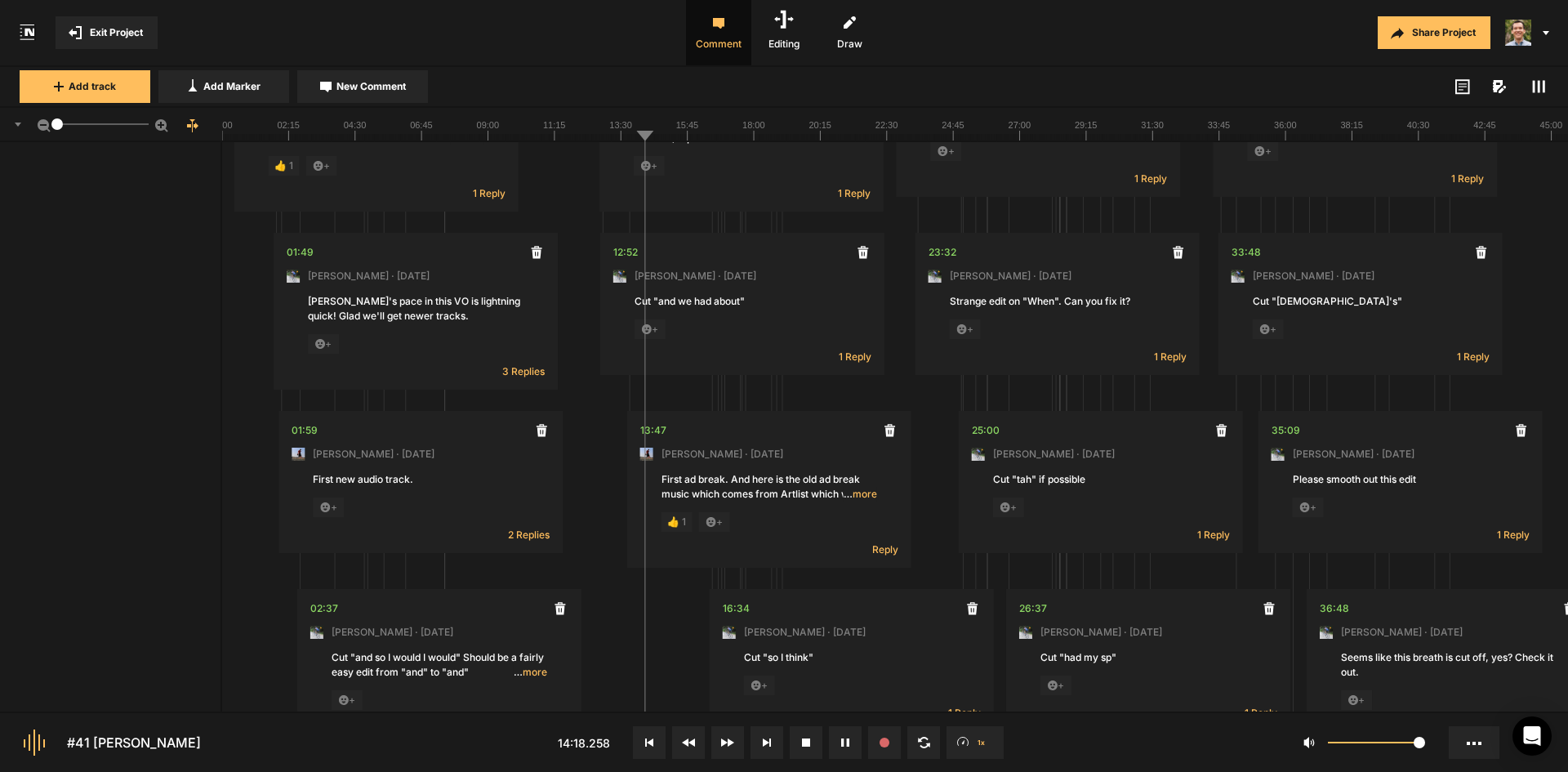
click at [1218, 758] on div "1" at bounding box center [1307, 743] width 483 height 39
click at [750, 133] on rect at bounding box center [895, 124] width 1346 height 32
click at [758, 136] on line at bounding box center [758, 137] width 0 height 7
click at [764, 138] on line at bounding box center [764, 137] width 0 height 7
click at [767, 138] on line at bounding box center [767, 137] width 0 height 7
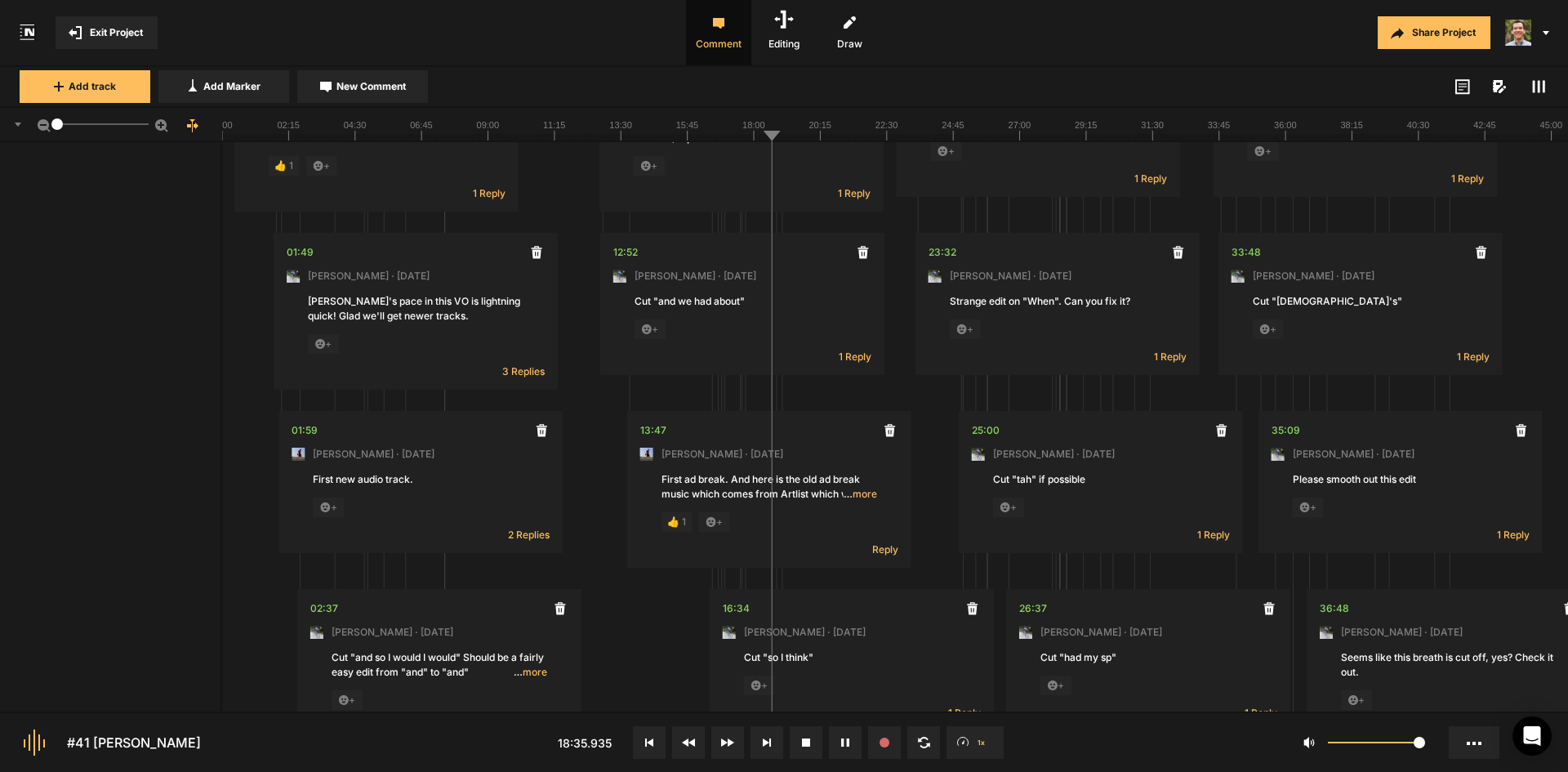
click at [1402, 135] on line at bounding box center [1402, 137] width 0 height 7
click at [738, 130] on rect at bounding box center [895, 124] width 1346 height 32
click at [640, 139] on line at bounding box center [640, 137] width 0 height 7
click at [1020, 36] on div "Share Project" at bounding box center [1241, 32] width 653 height 66
